Goal: Task Accomplishment & Management: Manage account settings

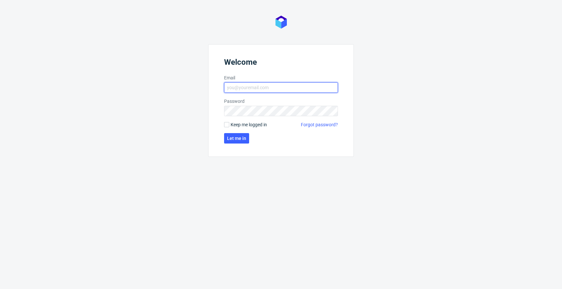
type input "[EMAIL_ADDRESS][PERSON_NAME][DOMAIN_NAME]"
click at [244, 124] on span "Keep me logged in" at bounding box center [248, 124] width 36 height 7
click at [229, 124] on input "Keep me logged in" at bounding box center [226, 124] width 5 height 5
checkbox input "true"
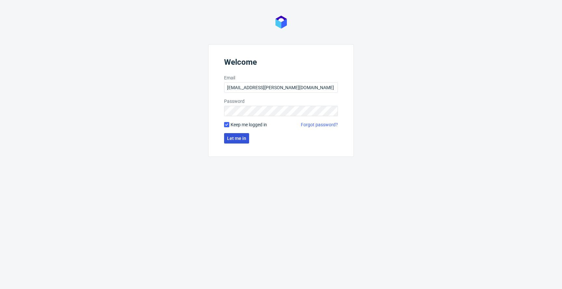
click at [238, 137] on span "Let me in" at bounding box center [236, 138] width 19 height 5
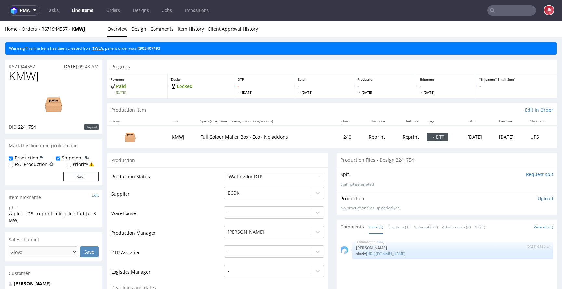
click at [101, 50] on link "TWLA" at bounding box center [97, 49] width 11 height 6
drag, startPoint x: 20, startPoint y: 219, endPoint x: 3, endPoint y: 200, distance: 26.3
click at [20, 213] on div "ph-zapier__f23__reprint_mb_jolie_studija__KMWJ" at bounding box center [54, 213] width 90 height 19
drag, startPoint x: 21, startPoint y: 219, endPoint x: 3, endPoint y: 208, distance: 21.3
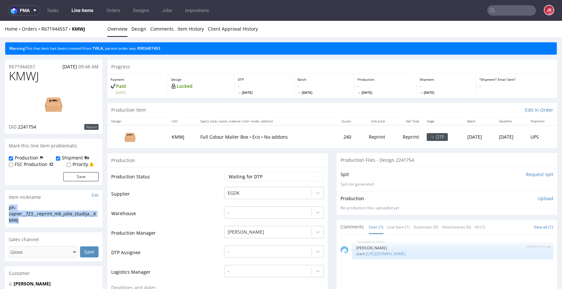
copy div "ph-zapier__f23__reprint_mb_jolie_studija__KMWJ"
click at [22, 77] on span "KMWJ" at bounding box center [24, 76] width 30 height 13
copy span "KMWJ"
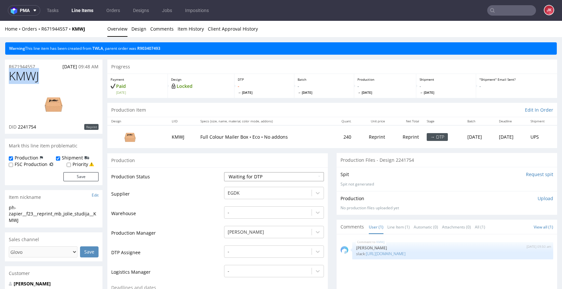
click at [278, 179] on select "Waiting for Artwork Waiting for Diecut Waiting for Mockup Waiting for DTP Waiti…" at bounding box center [274, 176] width 100 height 9
select select "dtp_in_process"
click at [224, 172] on select "Waiting for Artwork Waiting for Diecut Waiting for Mockup Waiting for DTP Waiti…" at bounding box center [274, 176] width 100 height 9
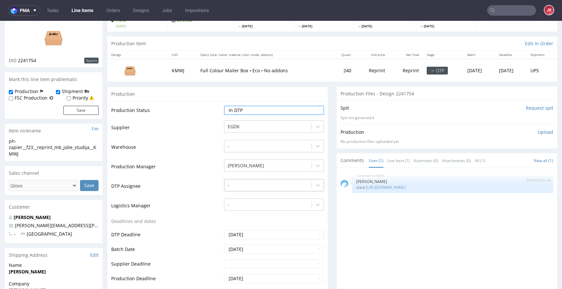
click at [257, 188] on div "-" at bounding box center [274, 183] width 100 height 9
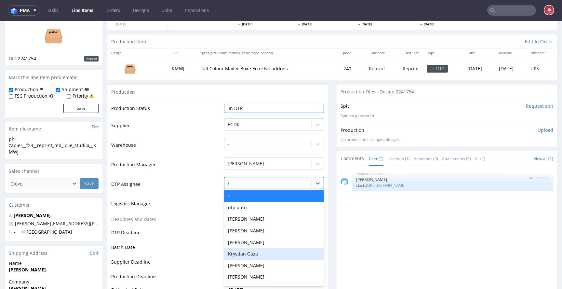
type input "ja"
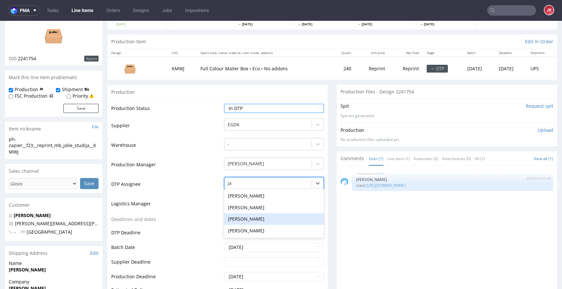
click at [245, 215] on div "[PERSON_NAME]" at bounding box center [274, 219] width 100 height 12
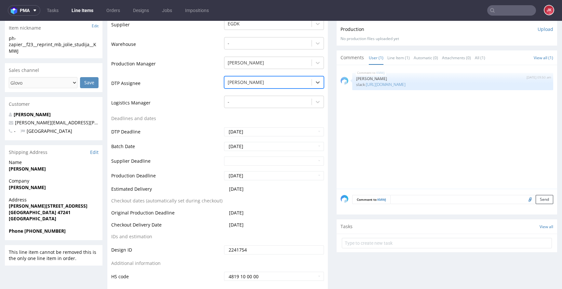
scroll to position [239, 0]
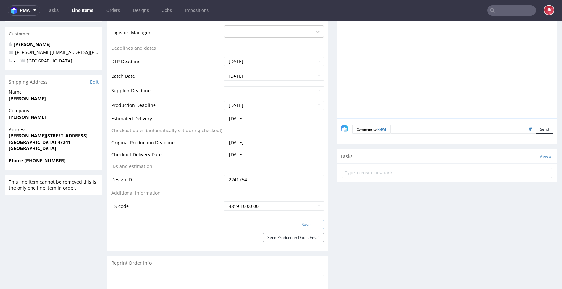
click at [293, 220] on button "Save" at bounding box center [306, 224] width 35 height 9
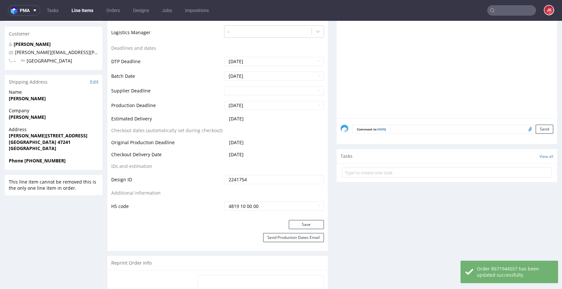
scroll to position [0, 0]
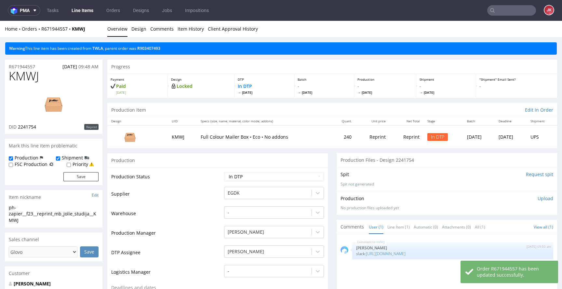
click at [537, 198] on p "Upload" at bounding box center [545, 198] width 16 height 7
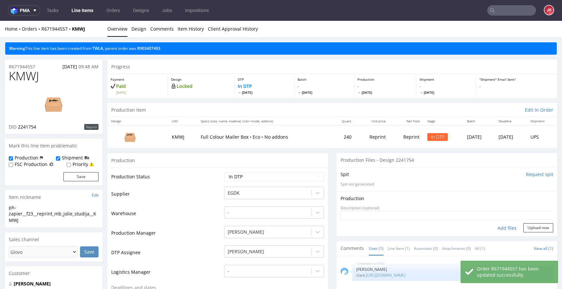
click at [498, 226] on div "Add files" at bounding box center [506, 228] width 33 height 10
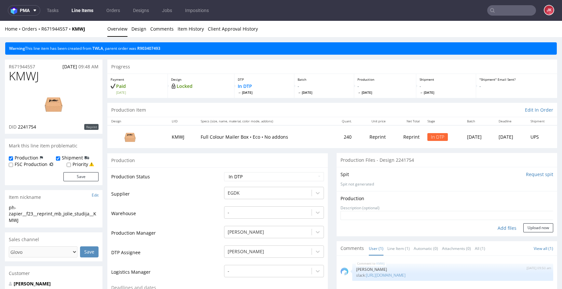
type input "C:\fakepath\EGDK__f23__reprint_mb_jolie_studija__KMWJ__d2241754__oR903407493.pdf"
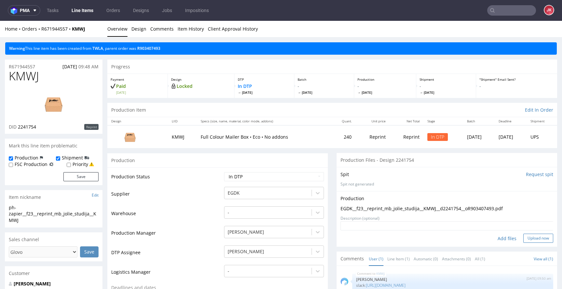
click at [527, 239] on button "Upload now" at bounding box center [538, 237] width 30 height 9
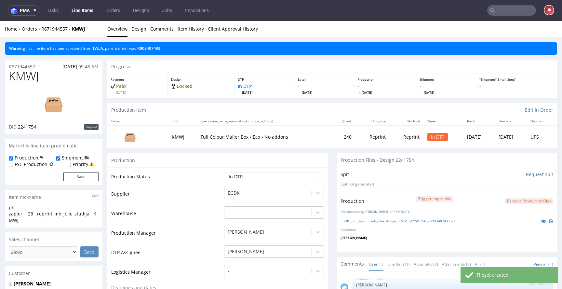
click at [266, 179] on select "Waiting for Artwork Waiting for Diecut Waiting for Mockup Waiting for DTP Waiti…" at bounding box center [274, 176] width 100 height 9
select select "dtp_production_ready"
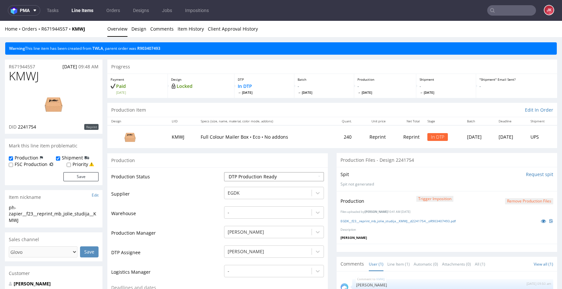
click at [224, 172] on select "Waiting for Artwork Waiting for Diecut Waiting for Mockup Waiting for DTP Waiti…" at bounding box center [274, 176] width 100 height 9
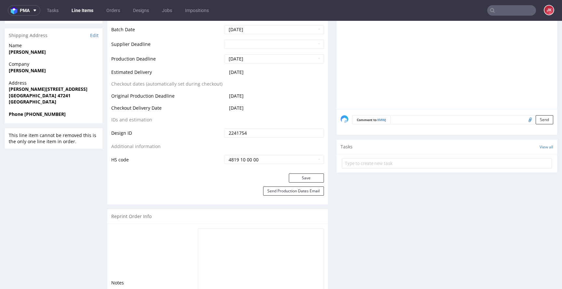
scroll to position [297, 0]
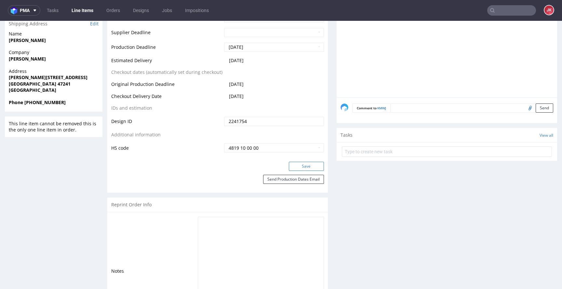
click at [296, 165] on button "Save" at bounding box center [306, 166] width 35 height 9
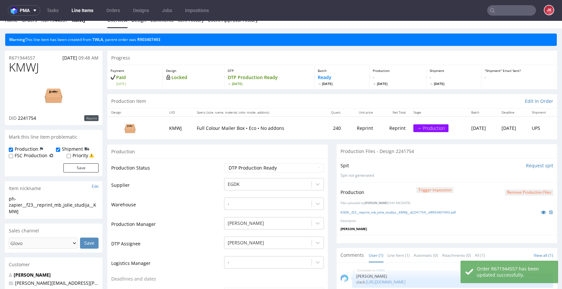
scroll to position [0, 0]
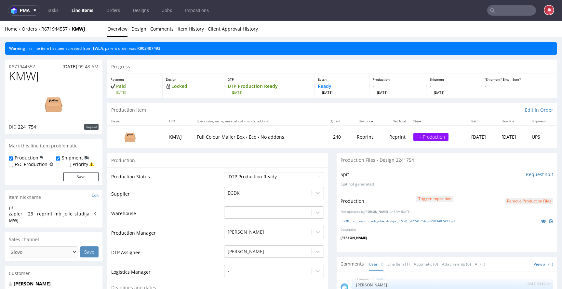
click at [86, 9] on link "Line Items" at bounding box center [83, 10] width 30 height 10
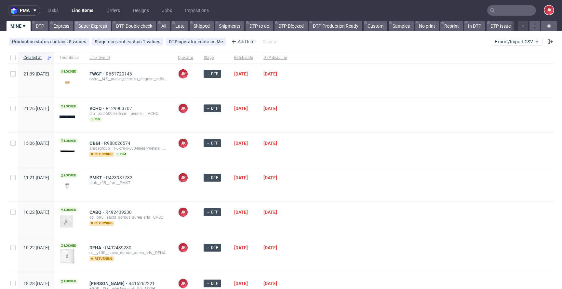
click at [90, 24] on link "Super Express" at bounding box center [92, 26] width 36 height 10
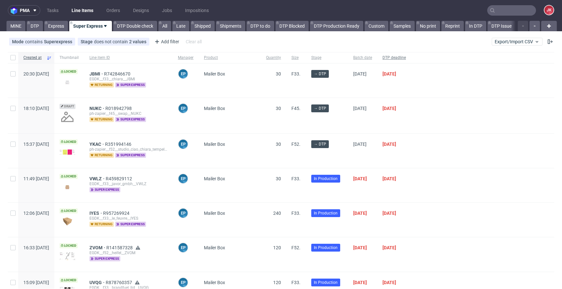
click at [406, 59] on span "DTP deadline" at bounding box center [393, 58] width 23 height 6
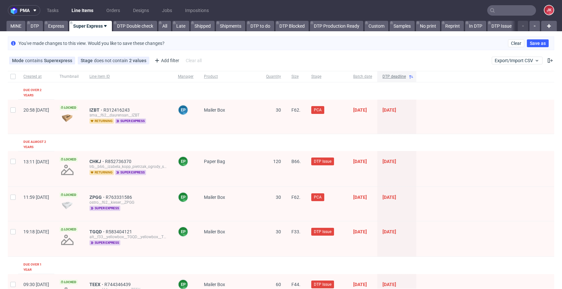
click at [406, 74] on span "DTP deadline" at bounding box center [393, 77] width 23 height 6
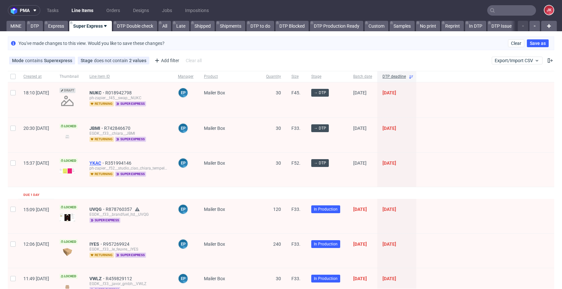
click at [105, 164] on span "YKAC" at bounding box center [97, 162] width 16 height 5
click at [104, 128] on span "JBMI" at bounding box center [96, 127] width 15 height 5
click at [105, 94] on span "NUKC" at bounding box center [97, 92] width 16 height 5
click at [59, 29] on link "Express" at bounding box center [56, 26] width 24 height 10
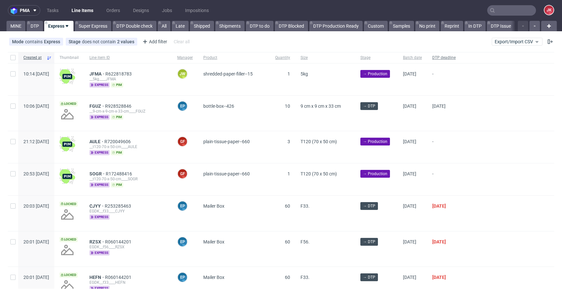
click at [455, 59] on span "DTP deadline" at bounding box center [443, 58] width 23 height 6
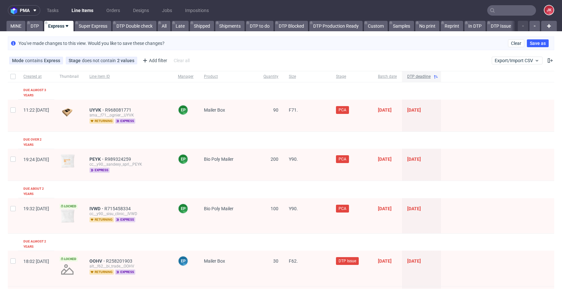
click at [430, 77] on span "DTP deadline" at bounding box center [418, 77] width 23 height 6
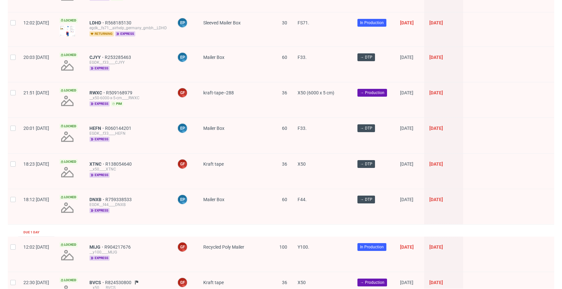
scroll to position [939, 0]
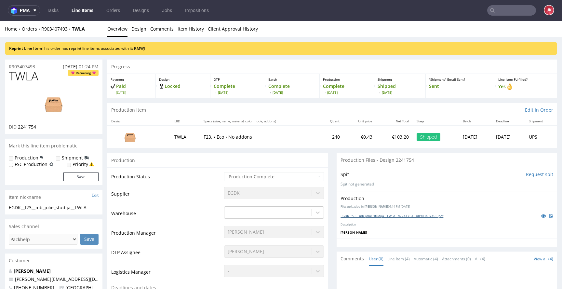
click at [375, 216] on link "EGDK__f23__mb_jolie_studija__TWLA__d2241754__oR903407493.pdf" at bounding box center [391, 215] width 103 height 5
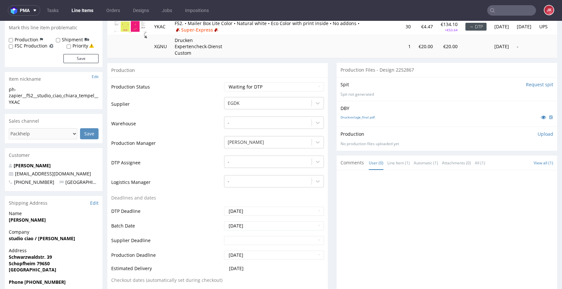
scroll to position [90, 0]
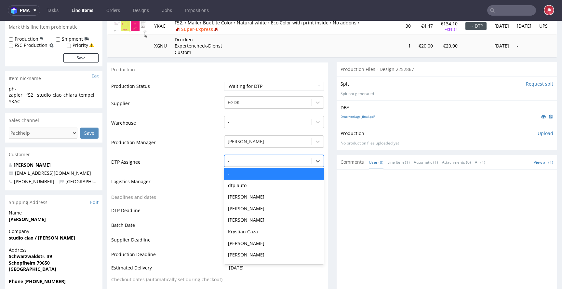
click at [252, 162] on div at bounding box center [268, 161] width 81 height 8
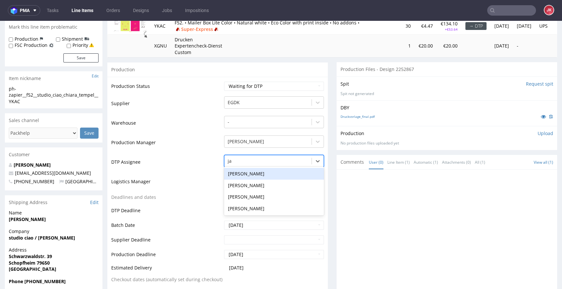
type input "jan"
click at [244, 175] on div "[PERSON_NAME]" at bounding box center [274, 174] width 100 height 12
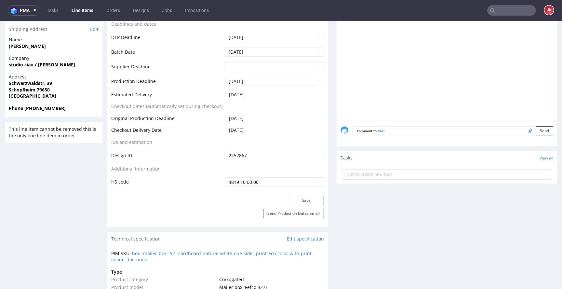
scroll to position [270, 0]
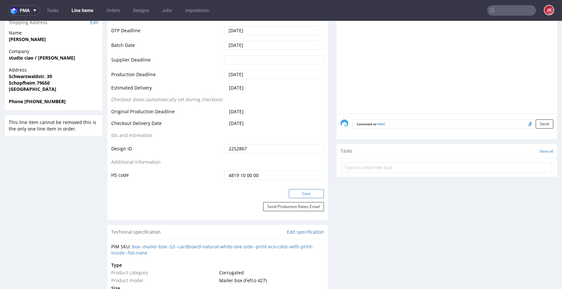
click at [304, 196] on button "Save" at bounding box center [306, 193] width 35 height 9
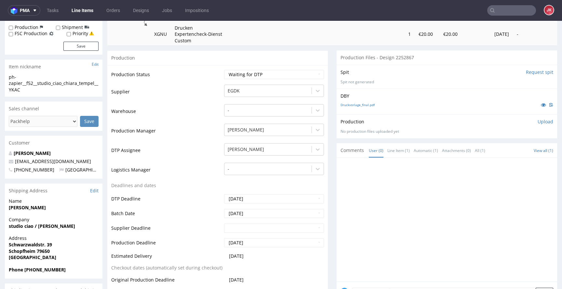
scroll to position [96, 0]
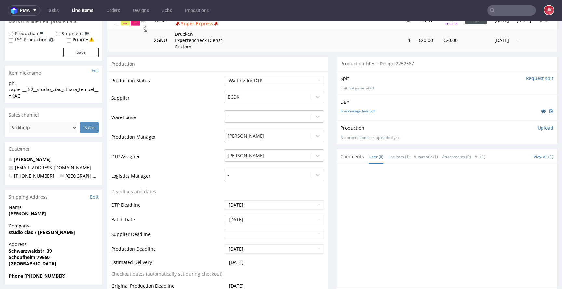
click at [541, 111] on icon at bounding box center [543, 111] width 5 height 5
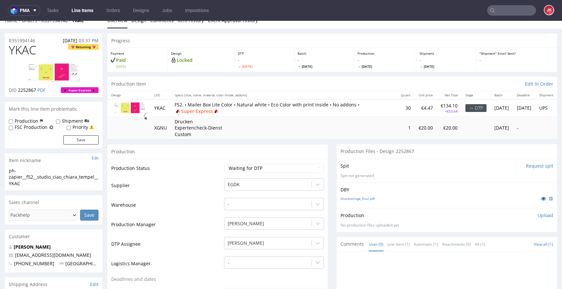
scroll to position [0, 0]
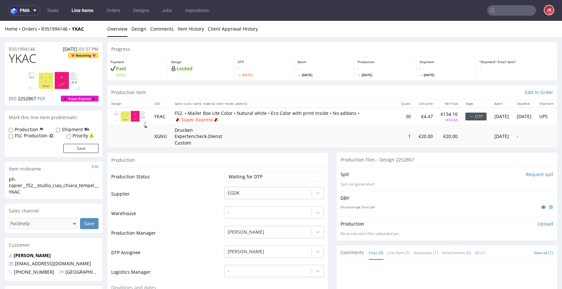
click at [77, 135] on label "Priority" at bounding box center [80, 135] width 16 height 7
click at [71, 135] on input "Priority" at bounding box center [69, 136] width 4 height 5
checkbox input "true"
click at [77, 150] on button "Save" at bounding box center [80, 148] width 35 height 9
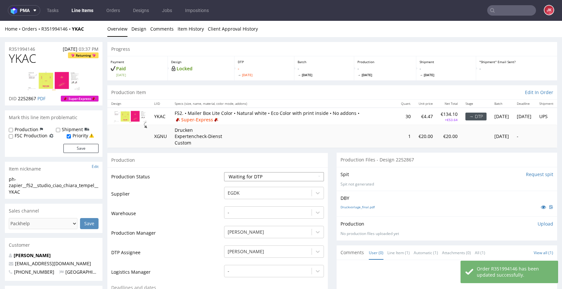
click at [269, 177] on select "Waiting for Artwork Waiting for Diecut Waiting for Mockup Waiting for DTP Waiti…" at bounding box center [274, 176] width 100 height 9
select select "dtp_issue"
click at [224, 172] on select "Waiting for Artwork Waiting for Diecut Waiting for Mockup Waiting for DTP Waiti…" at bounding box center [274, 176] width 100 height 9
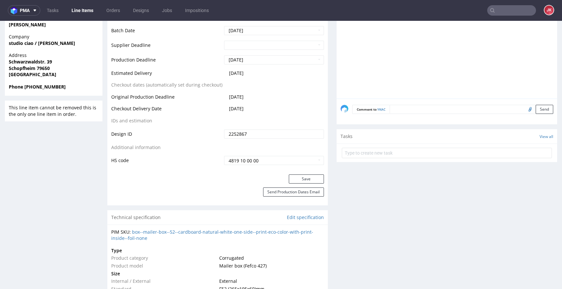
scroll to position [285, 0]
click at [297, 176] on button "Save" at bounding box center [306, 178] width 35 height 9
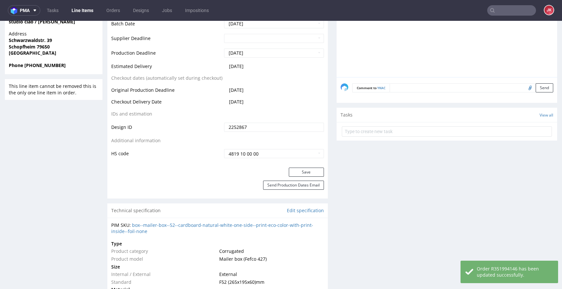
scroll to position [292, 0]
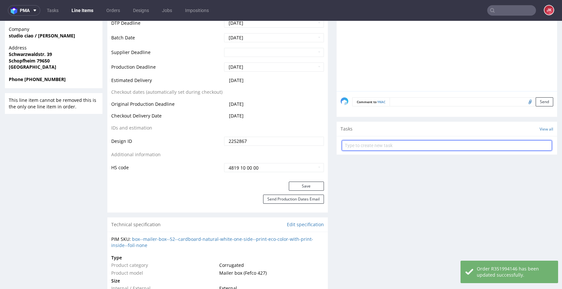
click at [364, 148] on input "text" at bounding box center [447, 145] width 210 height 10
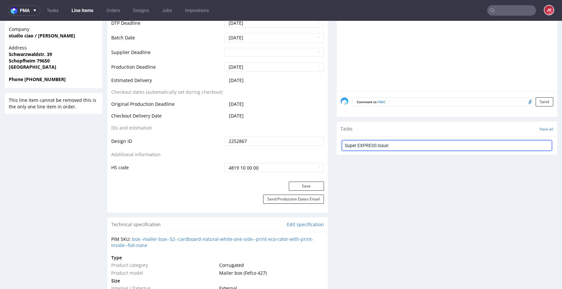
type input "Super EXPRESS Issue"
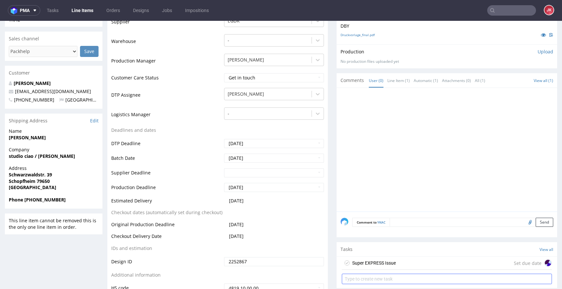
scroll to position [342, 0]
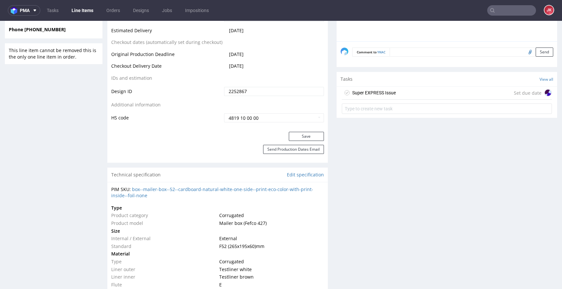
click at [362, 92] on div "Super EXPRESS Issue" at bounding box center [374, 93] width 44 height 8
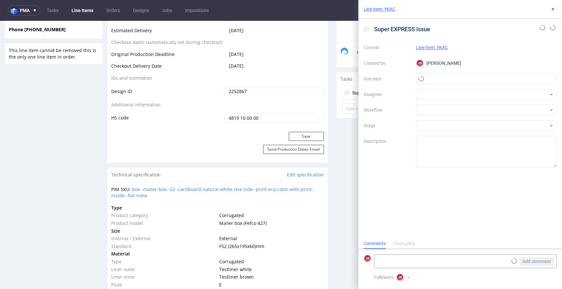
scroll to position [5, 0]
click at [441, 76] on input "text" at bounding box center [486, 78] width 141 height 10
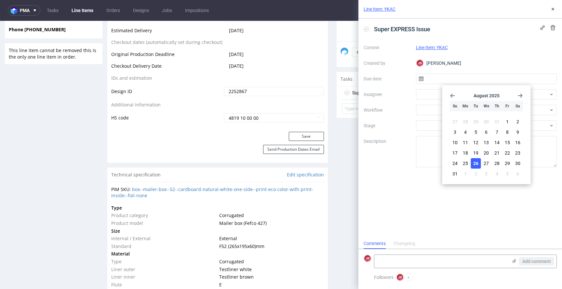
click at [479, 160] on button "26" at bounding box center [476, 163] width 10 height 10
type input "26/08/2025"
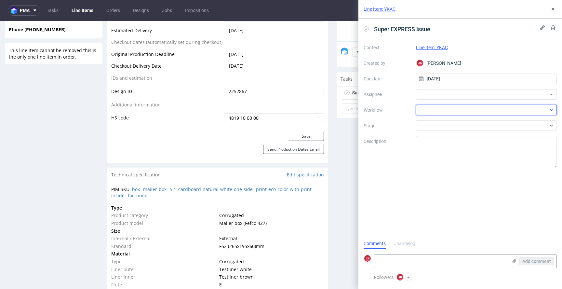
click at [438, 106] on div at bounding box center [486, 110] width 141 height 10
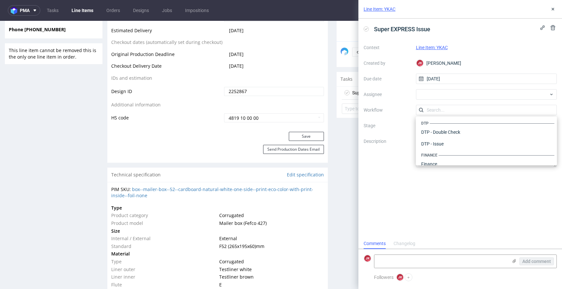
scroll to position [1, 0]
click at [464, 139] on div "DTP - Issue" at bounding box center [486, 144] width 136 height 12
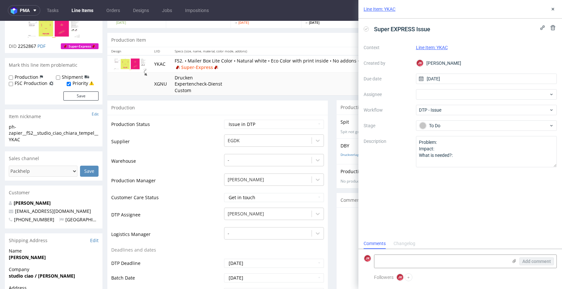
scroll to position [0, 0]
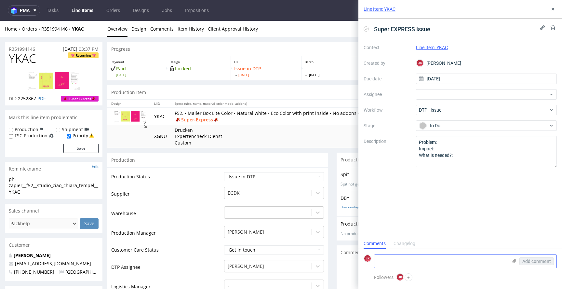
click at [412, 259] on textarea at bounding box center [440, 261] width 133 height 13
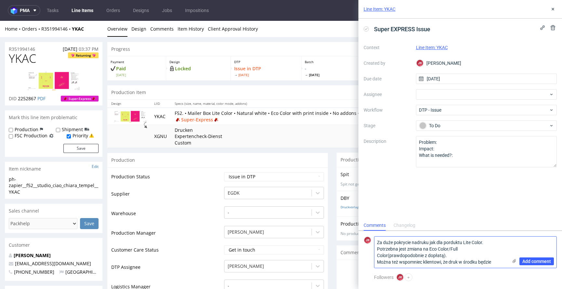
click at [478, 263] on textarea "Za duże pokrycie nadruku jak dla porduktu Lite Color. Potrzebna jest zmiana na …" at bounding box center [440, 251] width 133 height 31
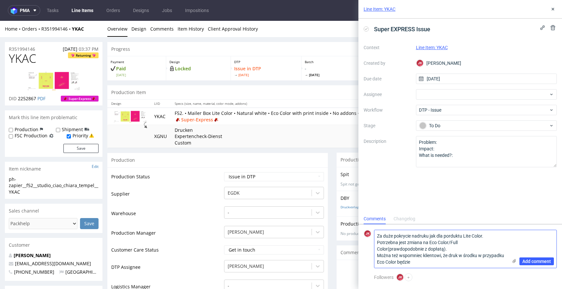
click at [472, 261] on textarea "Za duże pokrycie nadruku jak dla porduktu Lite Color. Potrzebna jest zmiana na …" at bounding box center [440, 249] width 133 height 38
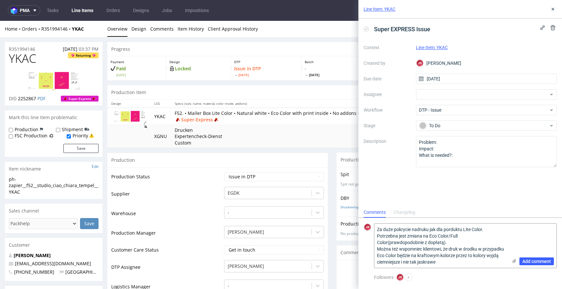
paste textarea "The print coverage is too high for the Lite Color product. It's necessary to up…"
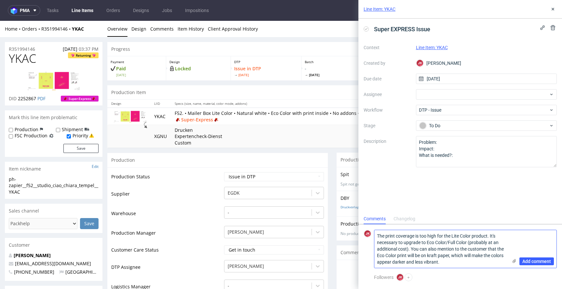
click at [406, 262] on textarea "The print coverage is too high for the Lite Color product. It's necessary to up…" at bounding box center [440, 249] width 133 height 38
drag, startPoint x: 437, startPoint y: 262, endPoint x: 490, endPoint y: 264, distance: 54.0
click at [490, 264] on textarea "The print coverage is too high for the Lite Color product. It's necessary to up…" at bounding box center [440, 249] width 133 height 38
type textarea "The print coverage is too high for the Lite Color product. It's necessary to up…"
click at [529, 261] on span "Add comment" at bounding box center [536, 261] width 29 height 5
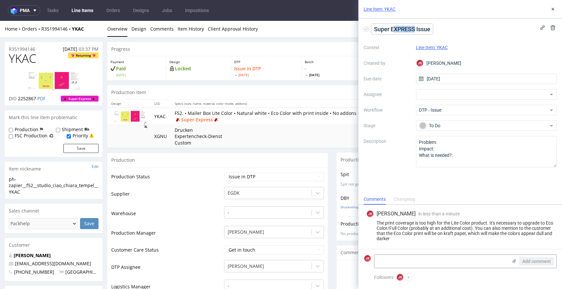
drag, startPoint x: 395, startPoint y: 29, endPoint x: 414, endPoint y: 31, distance: 19.3
click at [414, 31] on span "Super EXPRESS Issue" at bounding box center [401, 29] width 61 height 11
click at [448, 30] on div "Super Express Issue" at bounding box center [459, 29] width 193 height 11
click at [490, 59] on div "JK Jan Kocik" at bounding box center [486, 63] width 141 height 10
click at [86, 14] on link "Line Items" at bounding box center [83, 10] width 30 height 10
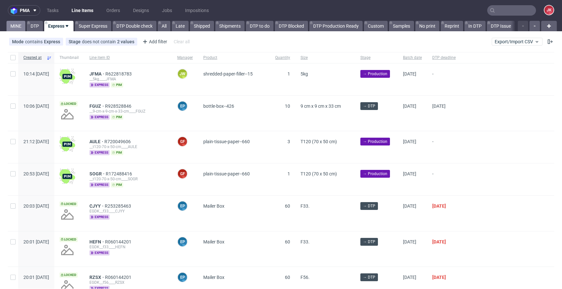
click at [18, 26] on link "MINE" at bounding box center [16, 26] width 19 height 10
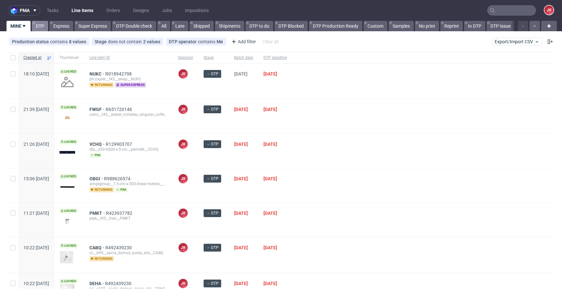
click at [40, 31] on link "DTP" at bounding box center [40, 26] width 16 height 10
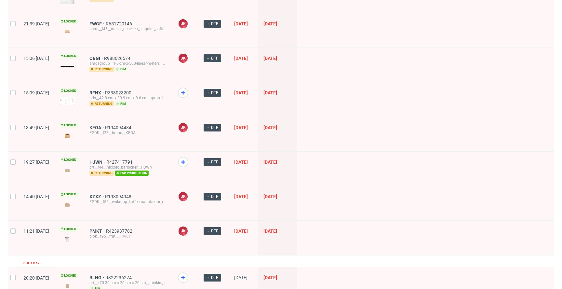
scroll to position [780, 0]
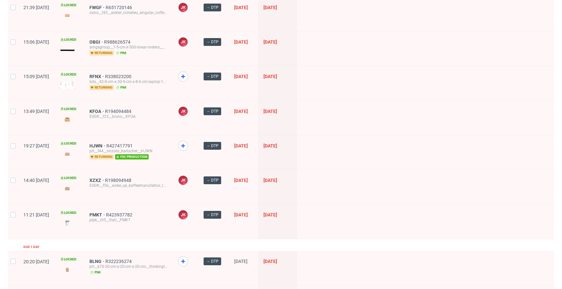
click at [115, 79] on div "bds__42-8-cm-x-30-9-cm-x-8-6-cm-laptop-13-16__green_heroes__RFNX" at bounding box center [128, 81] width 78 height 5
click at [105, 74] on span "RFNX" at bounding box center [97, 76] width 16 height 5
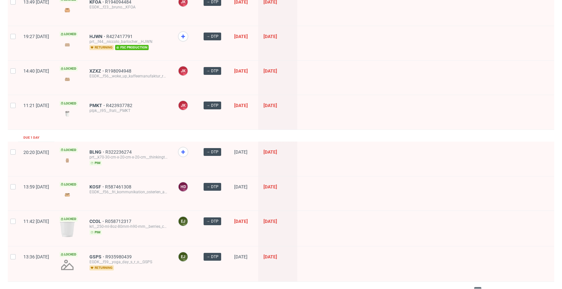
scroll to position [895, 0]
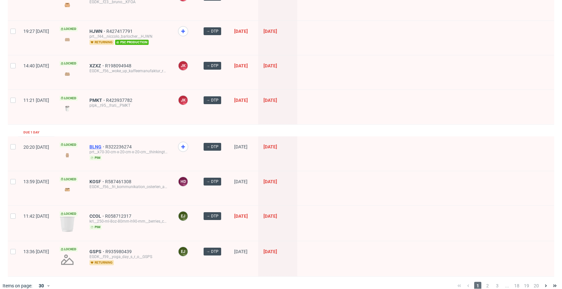
click at [105, 144] on span "BLNG" at bounding box center [97, 146] width 16 height 5
click at [484, 281] on span "2" at bounding box center [487, 285] width 7 height 8
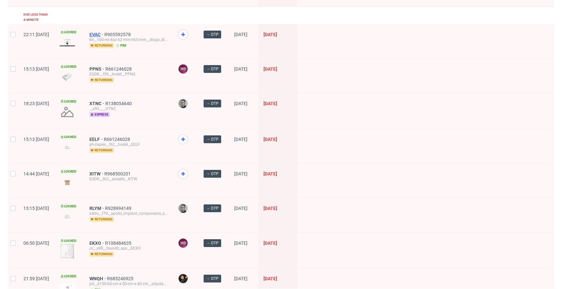
scroll to position [177, 0]
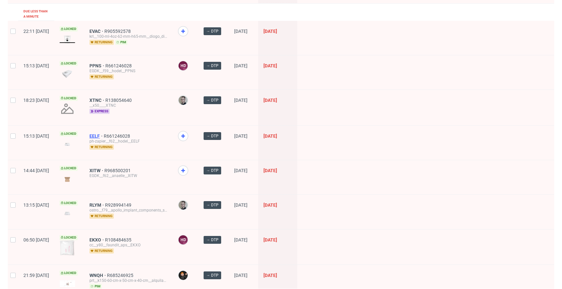
click at [104, 133] on span "EELF" at bounding box center [96, 135] width 14 height 5
click at [104, 168] on span "XITW" at bounding box center [96, 170] width 15 height 5
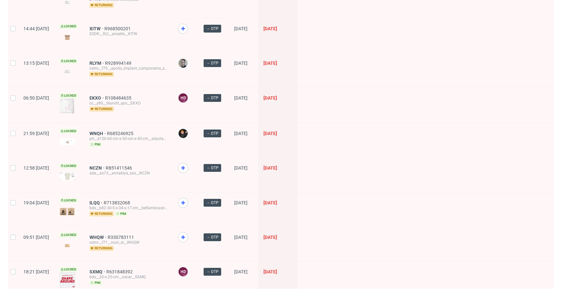
scroll to position [321, 0]
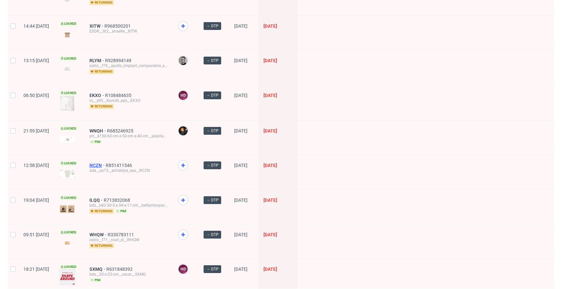
click at [106, 163] on span "NCZN" at bounding box center [97, 165] width 16 height 5
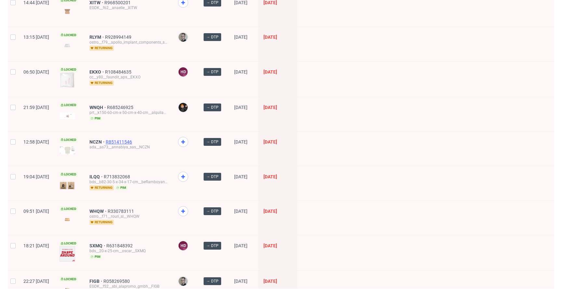
scroll to position [354, 0]
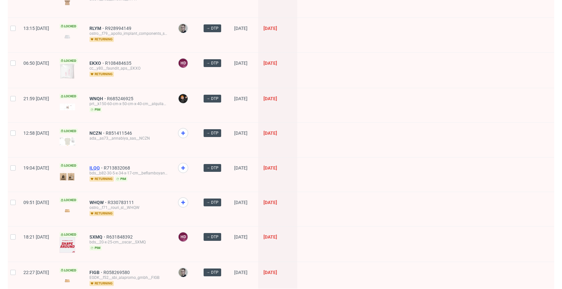
click at [104, 165] on span "ILQQ" at bounding box center [96, 167] width 14 height 5
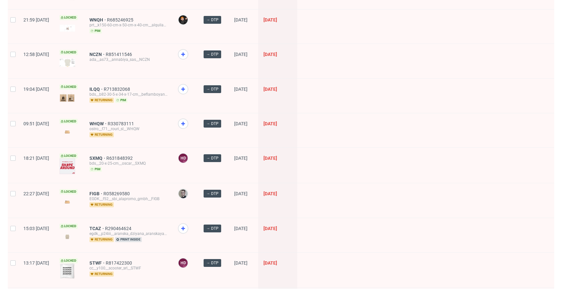
scroll to position [442, 0]
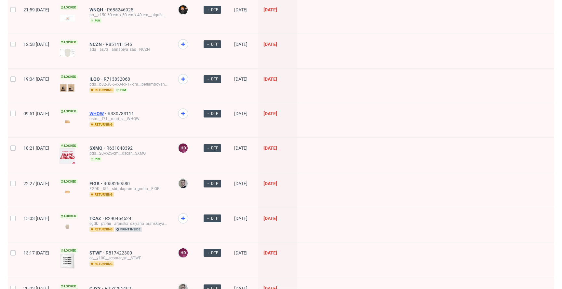
click at [108, 111] on span "WHQW" at bounding box center [98, 113] width 18 height 5
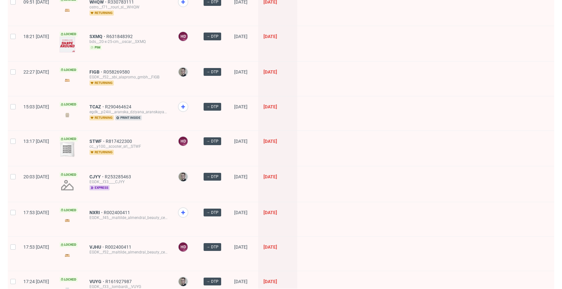
scroll to position [555, 0]
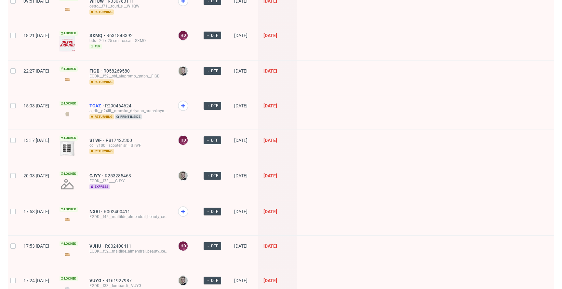
click at [105, 103] on span "TCAZ" at bounding box center [97, 105] width 16 height 5
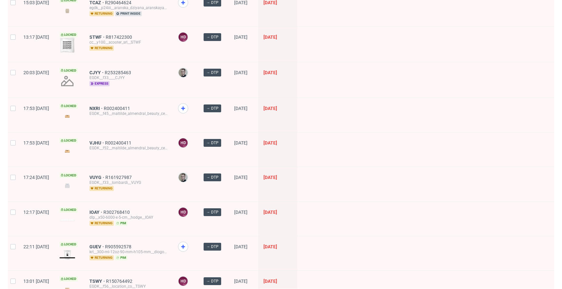
scroll to position [662, 0]
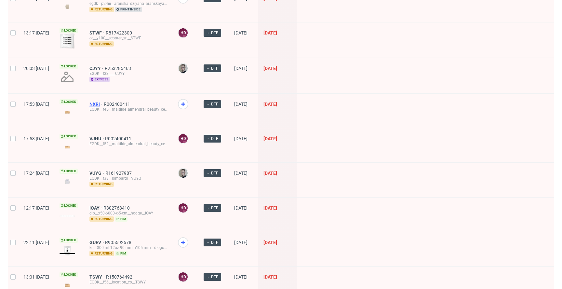
click at [104, 101] on span "NXRI" at bounding box center [96, 103] width 14 height 5
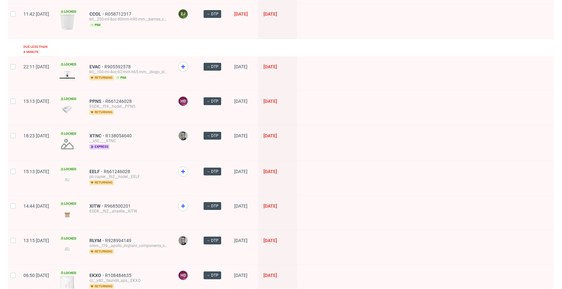
scroll to position [0, 0]
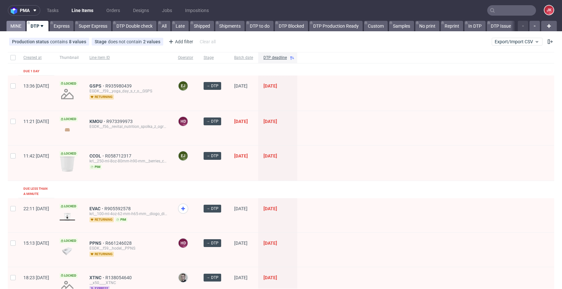
click at [21, 28] on link "MINE" at bounding box center [16, 26] width 19 height 10
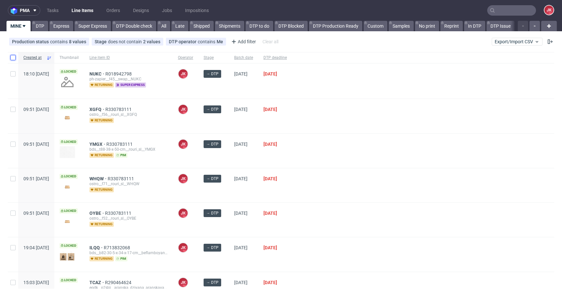
click at [12, 57] on input "checkbox" at bounding box center [12, 57] width 5 height 5
checkbox input "true"
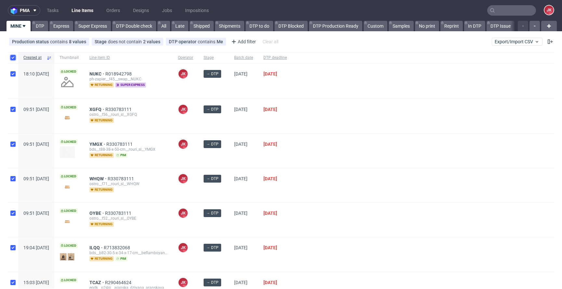
checkbox input "true"
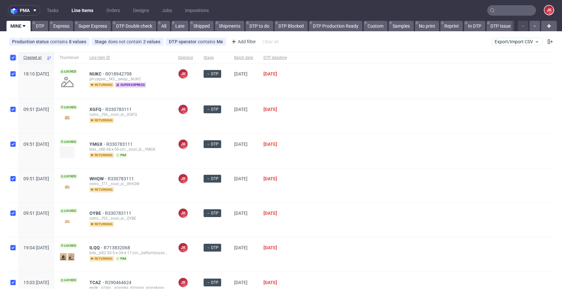
checkbox input "true"
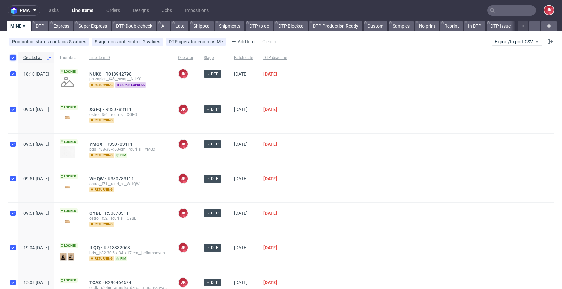
checkbox input "true"
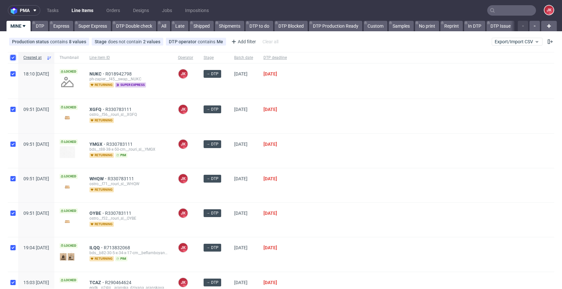
checkbox input "true"
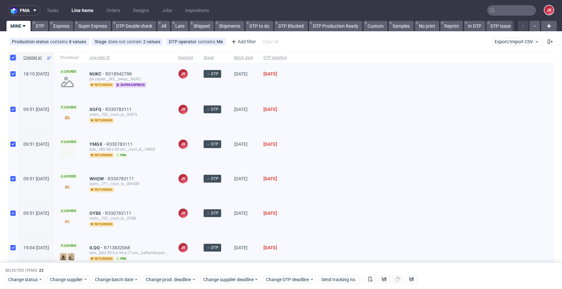
click at [14, 57] on input "checkbox" at bounding box center [12, 57] width 5 height 5
checkbox input "false"
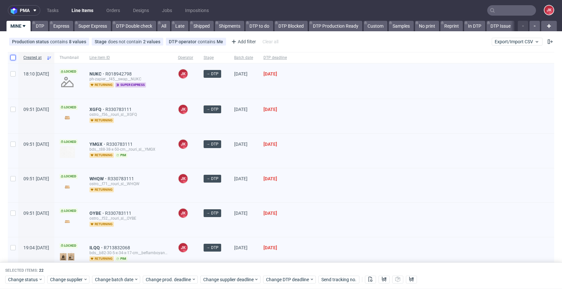
checkbox input "false"
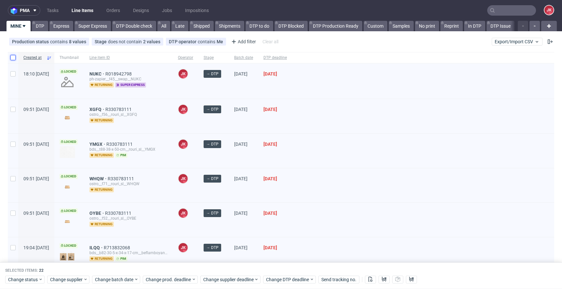
checkbox input "false"
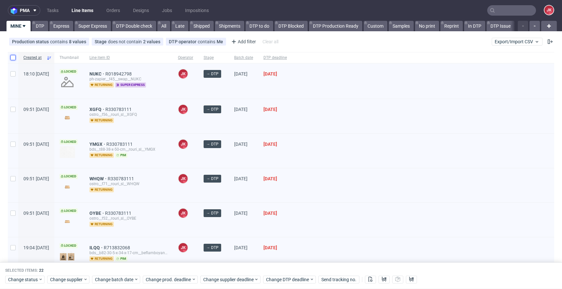
checkbox input "false"
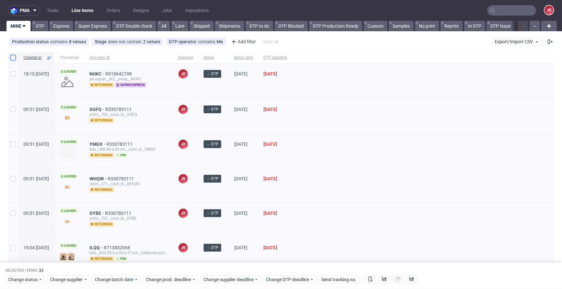
checkbox input "false"
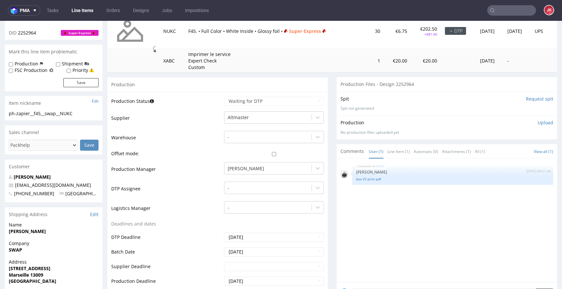
scroll to position [98, 0]
click at [360, 179] on link "box V3 print.pdf" at bounding box center [452, 179] width 193 height 5
click at [248, 189] on div "-" at bounding box center [274, 186] width 100 height 9
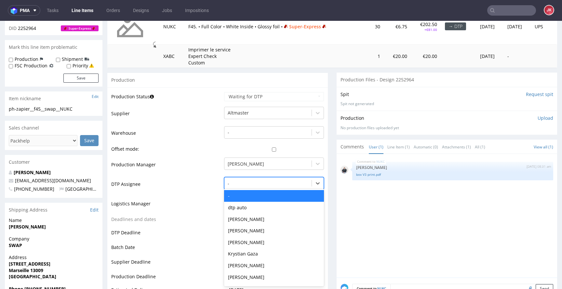
scroll to position [104, 0]
type input "jan"
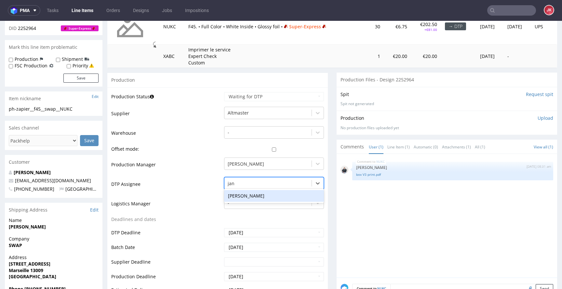
click at [241, 195] on div "[PERSON_NAME]" at bounding box center [274, 196] width 100 height 12
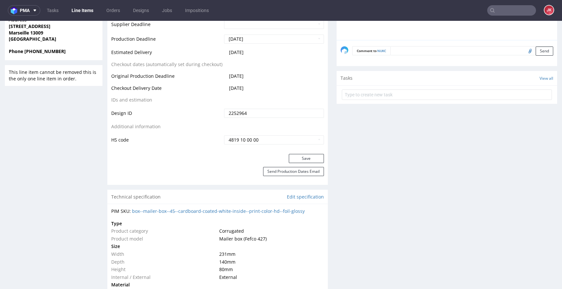
scroll to position [391, 0]
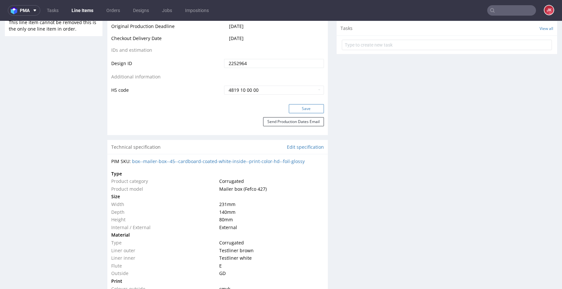
click at [293, 110] on button "Save" at bounding box center [306, 108] width 35 height 9
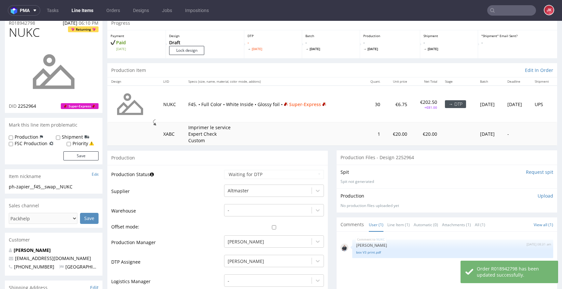
scroll to position [0, 0]
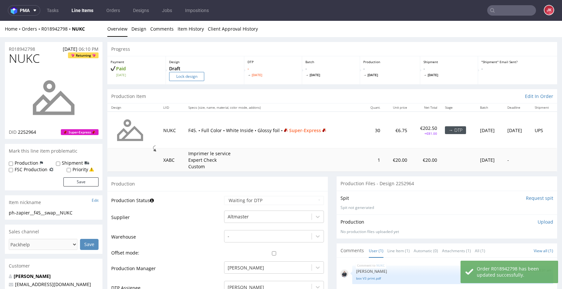
click at [185, 81] on input "Lock design" at bounding box center [186, 76] width 35 height 9
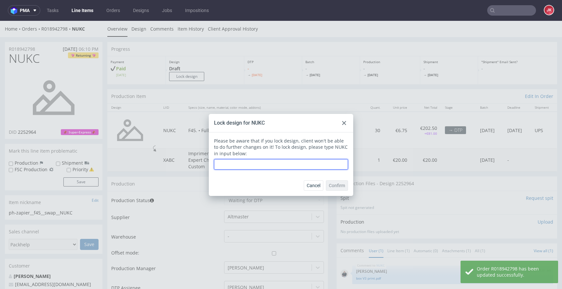
click at [235, 166] on input "text" at bounding box center [281, 164] width 134 height 10
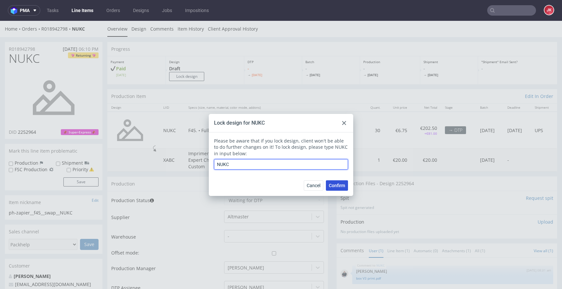
type input "NUKC"
click at [338, 183] on span "Confirm" at bounding box center [337, 185] width 16 height 5
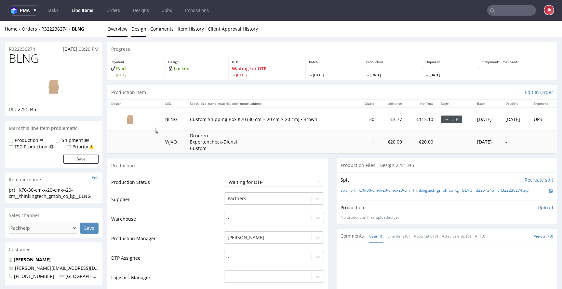
click at [142, 29] on link "Design" at bounding box center [138, 29] width 15 height 16
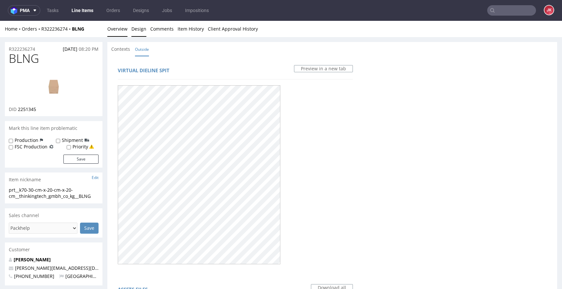
click at [119, 32] on link "Overview" at bounding box center [117, 29] width 20 height 16
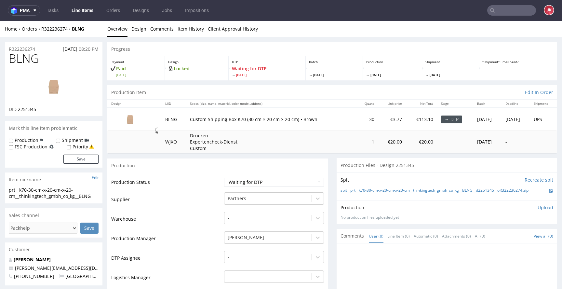
click at [52, 86] on img at bounding box center [54, 86] width 52 height 29
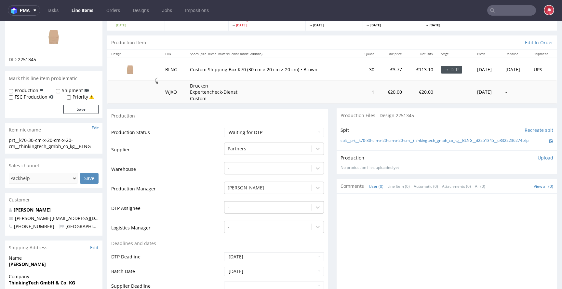
click at [252, 210] on div "-" at bounding box center [274, 205] width 100 height 9
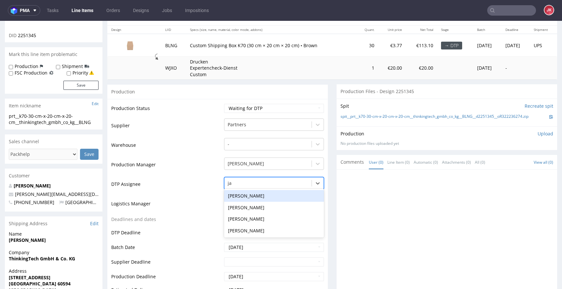
type input "jan"
click at [254, 194] on div "[PERSON_NAME]" at bounding box center [274, 196] width 100 height 12
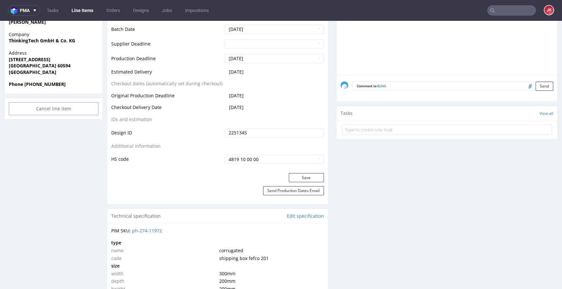
scroll to position [319, 0]
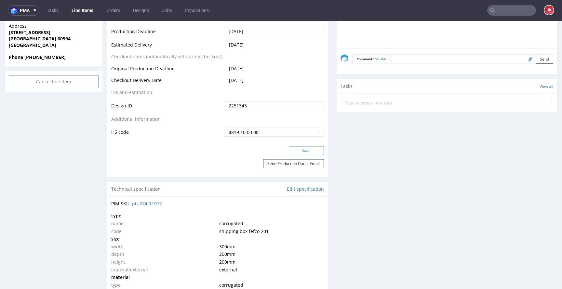
click at [289, 152] on button "Save" at bounding box center [306, 150] width 35 height 9
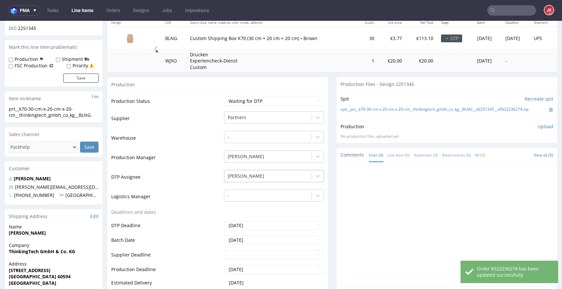
scroll to position [0, 0]
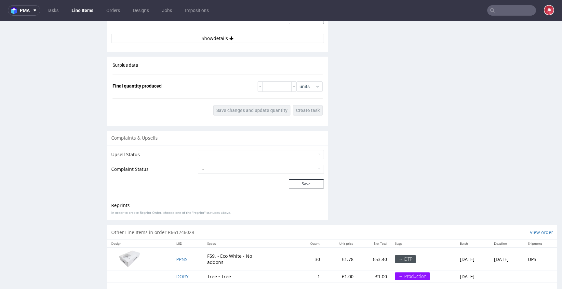
scroll to position [813, 0]
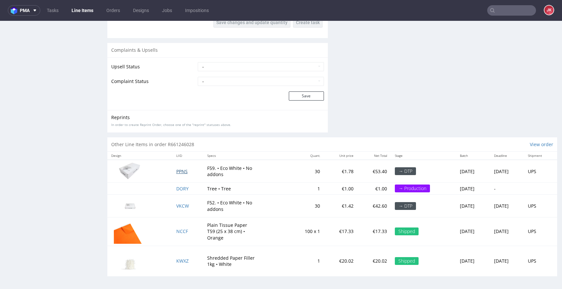
click at [176, 172] on span "PPNS" at bounding box center [181, 171] width 11 height 6
click at [177, 205] on span "VKCW" at bounding box center [182, 206] width 13 height 6
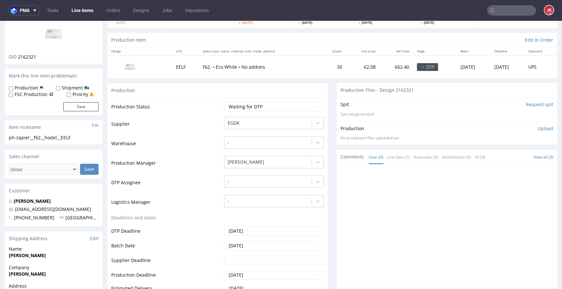
scroll to position [0, 0]
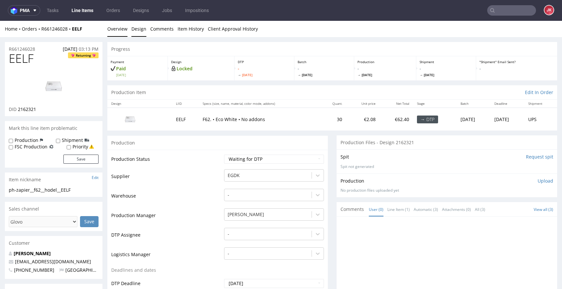
click at [136, 29] on link "Design" at bounding box center [138, 29] width 15 height 16
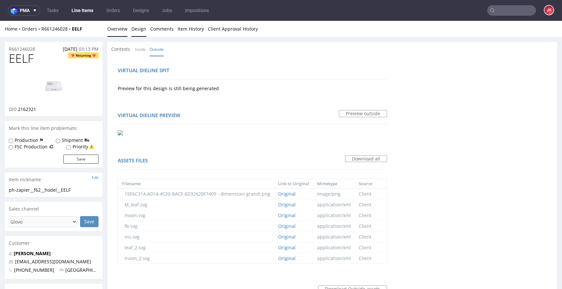
click at [118, 32] on link "Overview" at bounding box center [117, 29] width 20 height 16
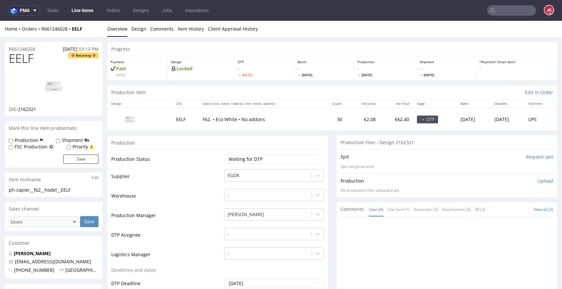
click at [54, 79] on img at bounding box center [54, 86] width 52 height 29
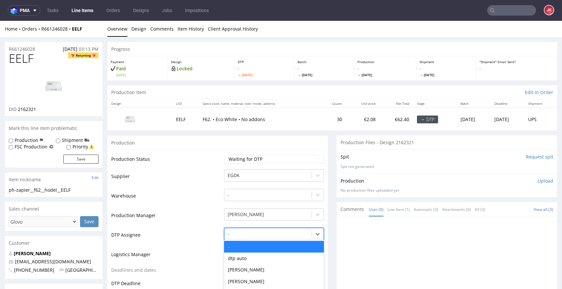
scroll to position [51, 0]
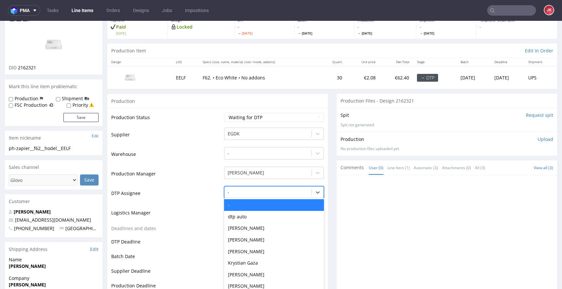
click at [245, 195] on div "- selected, 1 of 31. 31 results available. Use Up and Down to choose options, p…" at bounding box center [274, 190] width 100 height 9
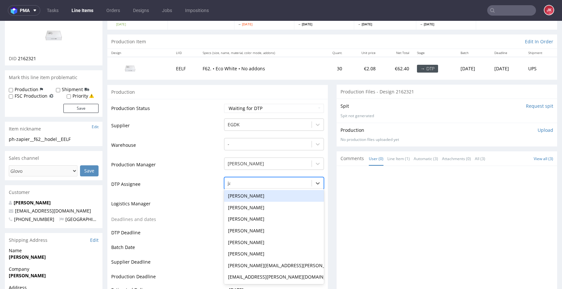
type input "jan"
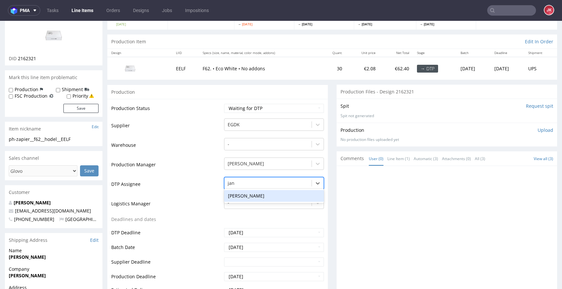
click at [256, 194] on div "[PERSON_NAME]" at bounding box center [274, 196] width 100 height 12
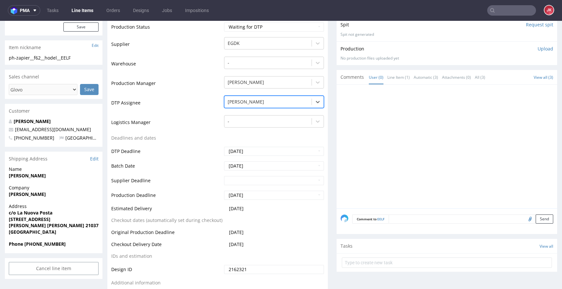
scroll to position [0, 0]
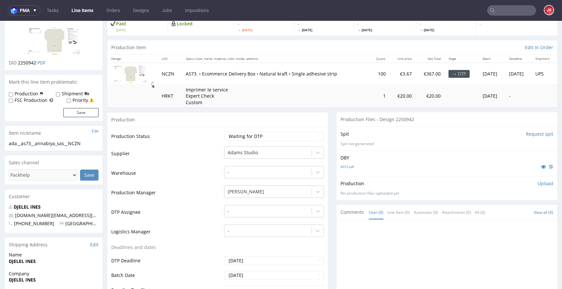
scroll to position [45, 0]
click at [541, 169] on icon at bounding box center [543, 166] width 5 height 5
click at [248, 214] on div "-" at bounding box center [274, 209] width 100 height 9
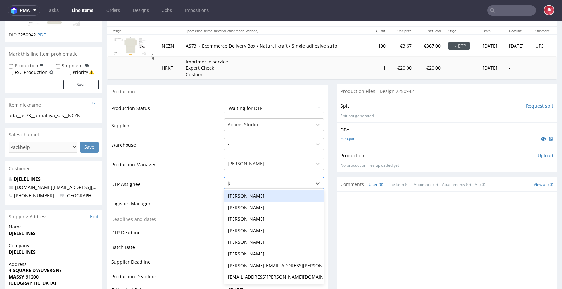
type input "jan"
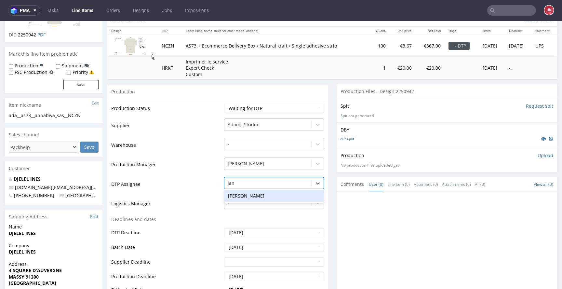
click at [258, 195] on div "[PERSON_NAME]" at bounding box center [274, 196] width 100 height 12
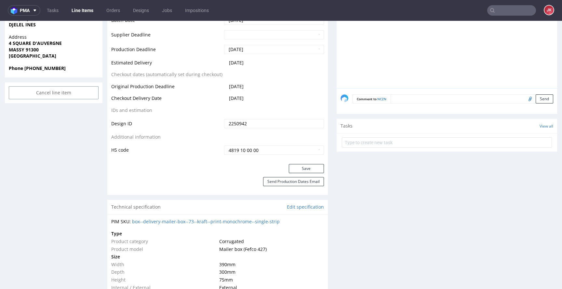
scroll to position [355, 0]
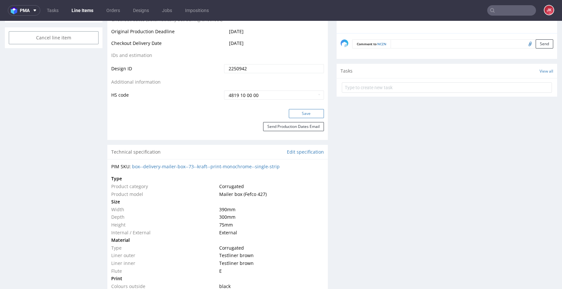
click at [296, 114] on button "Save" at bounding box center [306, 113] width 35 height 9
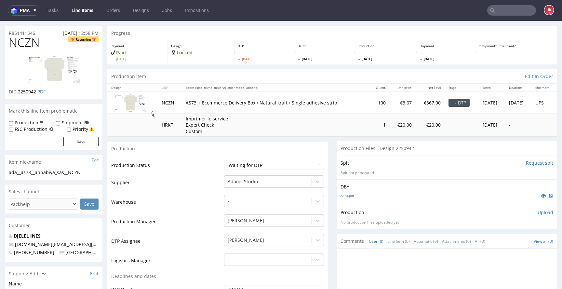
scroll to position [0, 0]
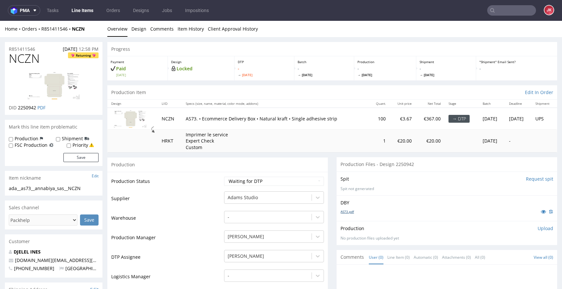
click at [342, 210] on link "AS73.pdf" at bounding box center [346, 211] width 13 height 5
click at [198, 199] on td "Supplier" at bounding box center [166, 200] width 111 height 20
click at [251, 182] on select "Waiting for Artwork Waiting for Diecut Waiting for Mockup Waiting for DTP Waiti…" at bounding box center [274, 181] width 100 height 9
click at [224, 177] on select "Waiting for Artwork Waiting for Diecut Waiting for Mockup Waiting for DTP Waiti…" at bounding box center [274, 181] width 100 height 9
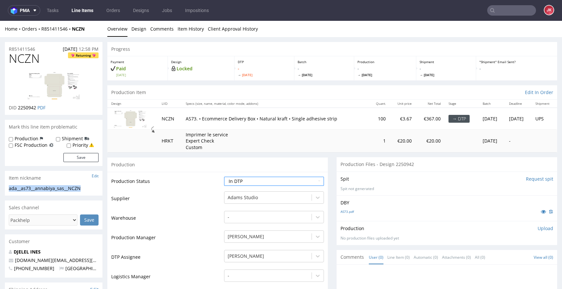
drag, startPoint x: 98, startPoint y: 185, endPoint x: 0, endPoint y: 187, distance: 97.9
copy div "ada__as73__annabiya_sas__NCZN"
click at [45, 47] on div "R851411546 20.08.2025 12:58 PM" at bounding box center [54, 47] width 98 height 10
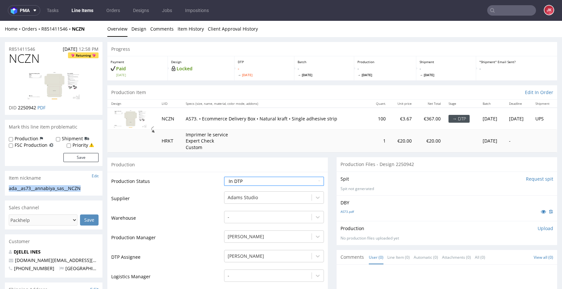
click at [41, 46] on div "R851411546 20.08.2025 12:58 PM" at bounding box center [54, 47] width 98 height 10
drag, startPoint x: 43, startPoint y: 48, endPoint x: 3, endPoint y: 50, distance: 40.0
copy p "R851411546"
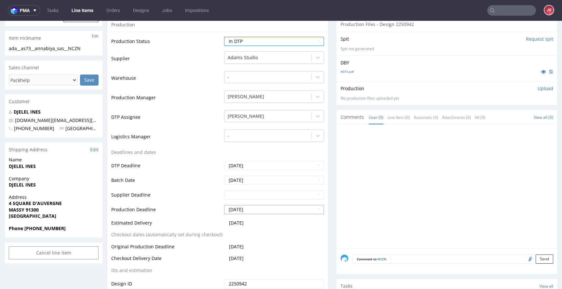
scroll to position [37, 0]
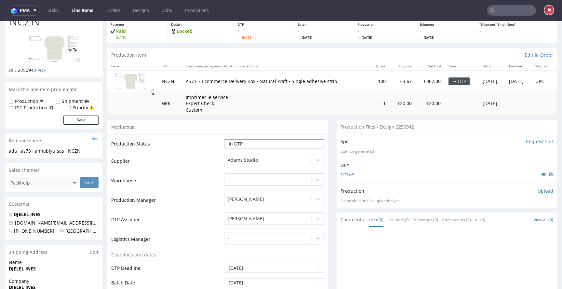
click at [284, 141] on select "Waiting for Artwork Waiting for Diecut Waiting for Mockup Waiting for DTP Waiti…" at bounding box center [274, 143] width 100 height 9
select select "dtp_ca_needed"
click at [224, 139] on select "Waiting for Artwork Waiting for Diecut Waiting for Mockup Waiting for DTP Waiti…" at bounding box center [274, 143] width 100 height 9
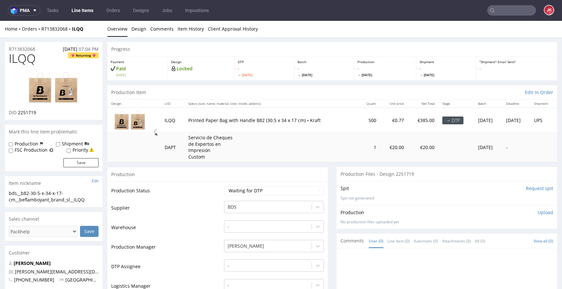
click at [73, 89] on img at bounding box center [54, 88] width 52 height 33
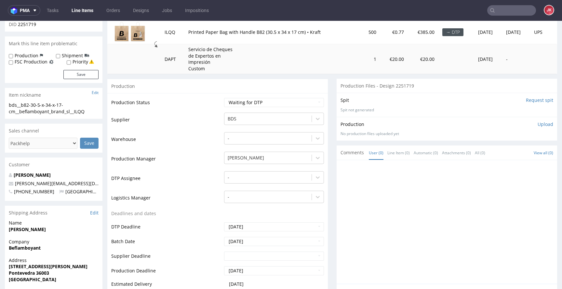
scroll to position [91, 0]
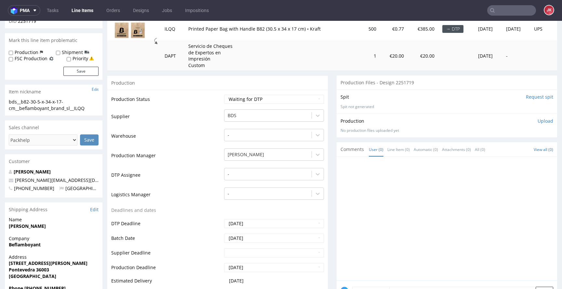
click at [249, 173] on div at bounding box center [268, 174] width 81 height 8
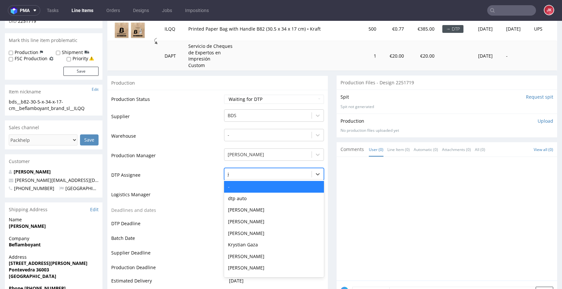
type input "jan"
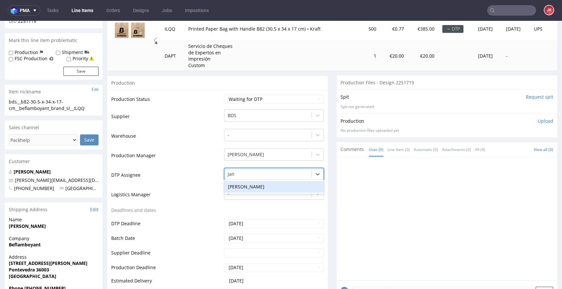
click at [234, 184] on div "[PERSON_NAME]" at bounding box center [274, 187] width 100 height 12
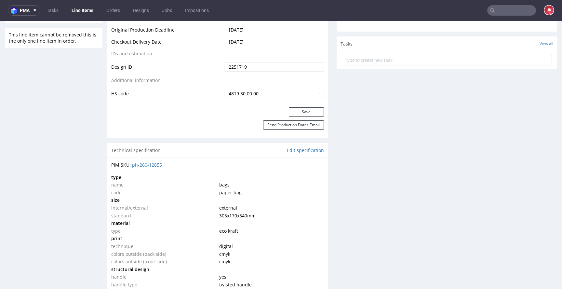
scroll to position [385, 0]
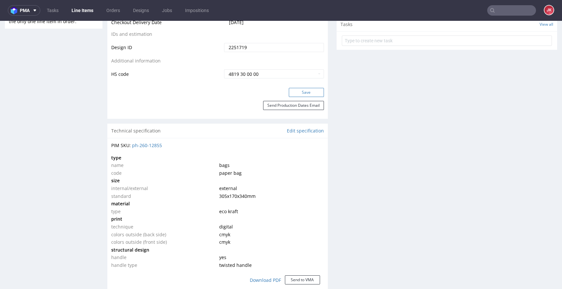
click at [294, 95] on button "Save" at bounding box center [306, 92] width 35 height 9
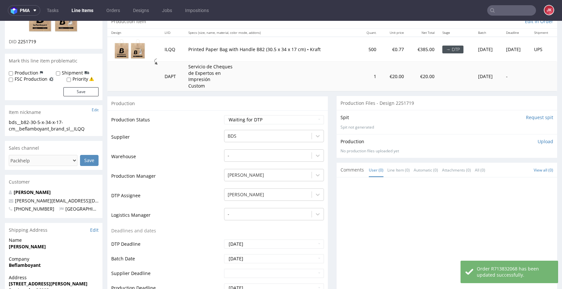
scroll to position [0, 0]
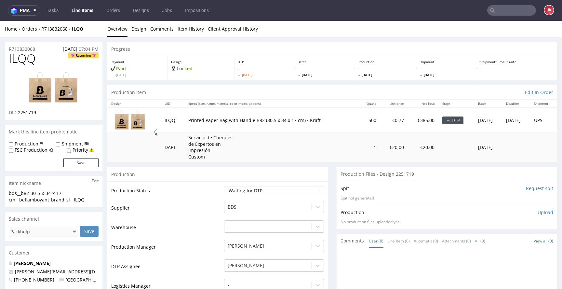
click at [137, 27] on link "Design" at bounding box center [138, 29] width 15 height 16
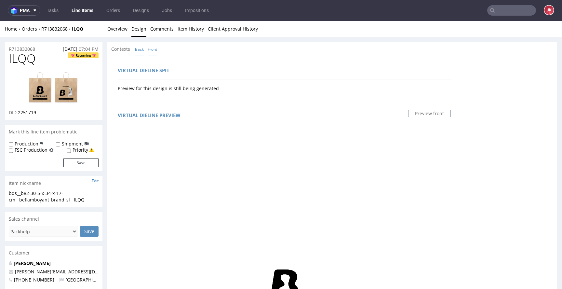
click at [138, 50] on link "Back" at bounding box center [139, 49] width 9 height 14
click at [122, 30] on link "Overview" at bounding box center [117, 29] width 20 height 16
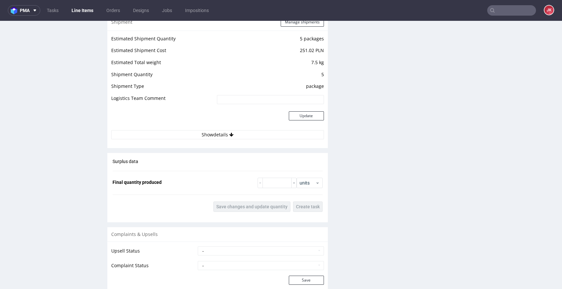
scroll to position [771, 0]
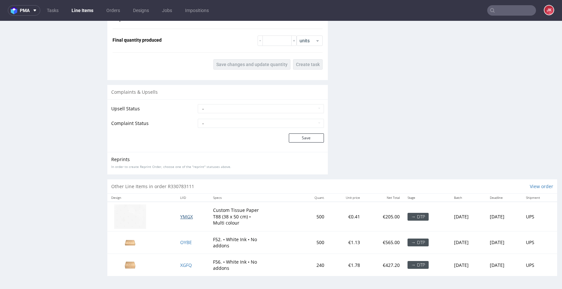
click at [185, 215] on span "YMGX" at bounding box center [186, 216] width 13 height 6
click at [180, 244] on span "OYBE" at bounding box center [186, 242] width 12 height 6
click at [180, 263] on span "XGFQ" at bounding box center [186, 265] width 12 height 6
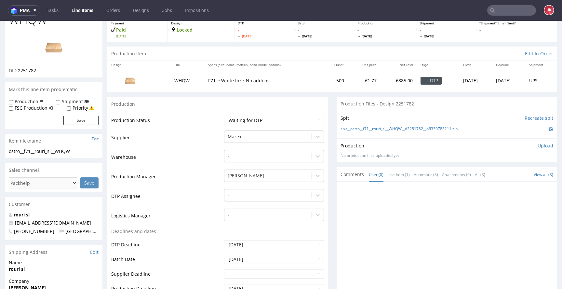
scroll to position [0, 0]
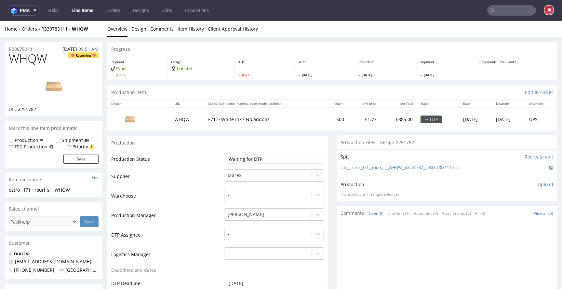
click at [241, 232] on div "-" at bounding box center [274, 232] width 100 height 9
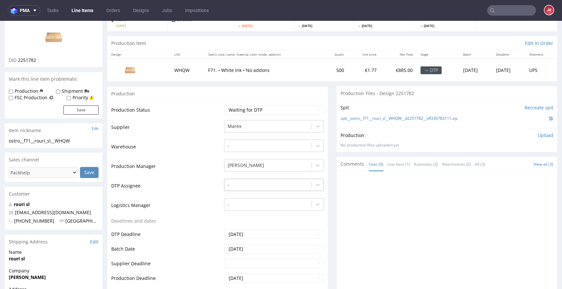
scroll to position [51, 0]
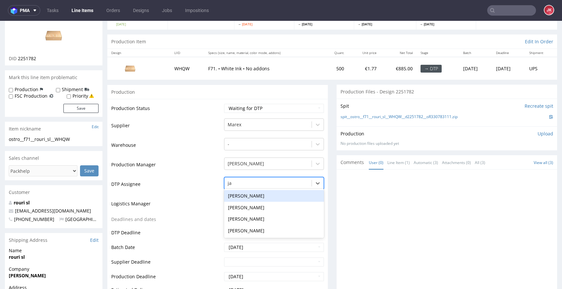
type input "jan"
click at [261, 194] on div "[PERSON_NAME]" at bounding box center [274, 196] width 100 height 12
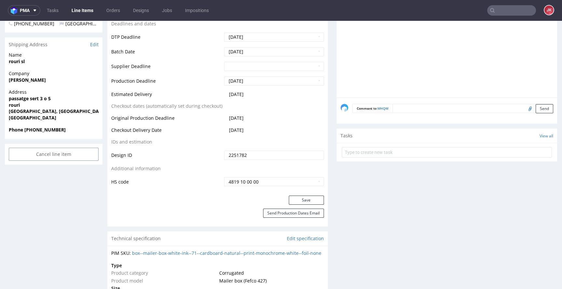
scroll to position [248, 0]
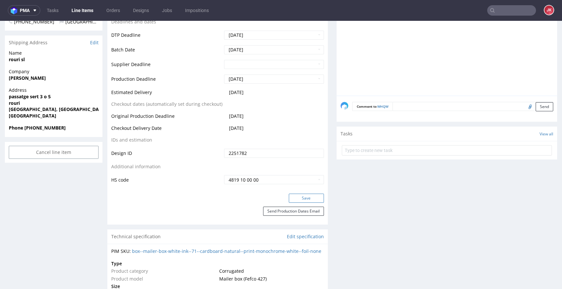
click at [289, 194] on button "Save" at bounding box center [306, 197] width 35 height 9
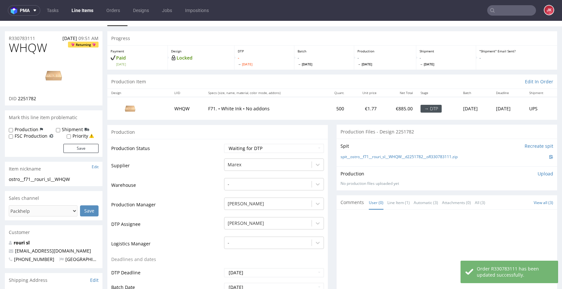
scroll to position [0, 0]
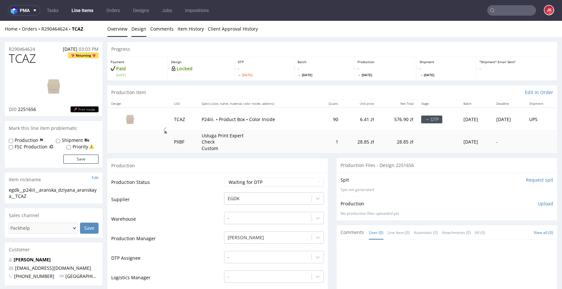
click at [139, 28] on link "Design" at bounding box center [138, 29] width 15 height 16
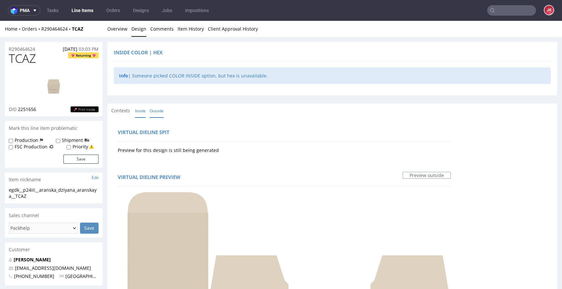
click at [141, 110] on link "Inside" at bounding box center [140, 111] width 11 height 14
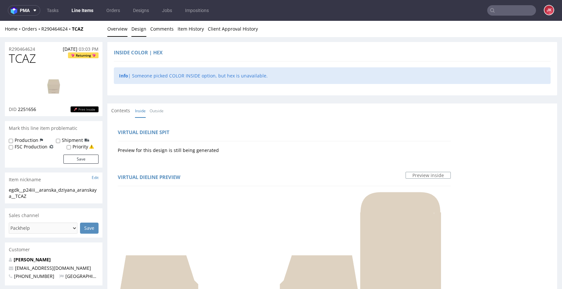
click at [118, 29] on link "Overview" at bounding box center [117, 29] width 20 height 16
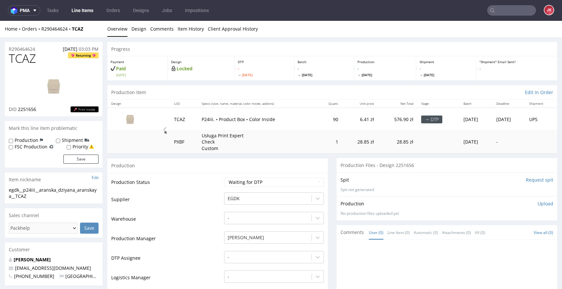
click at [39, 77] on img at bounding box center [54, 86] width 52 height 29
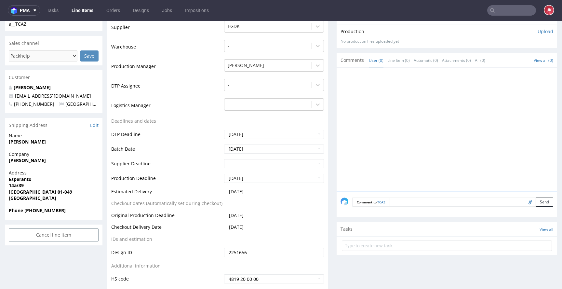
scroll to position [164, 0]
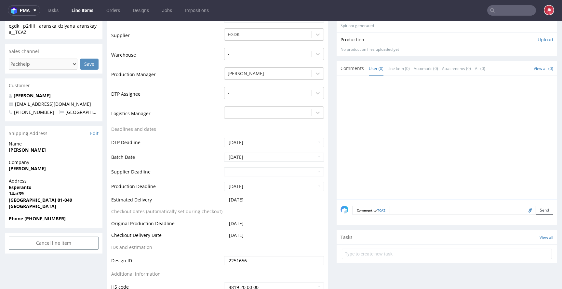
click at [49, 92] on p "[PERSON_NAME]" at bounding box center [54, 95] width 90 height 7
click at [44, 94] on link "Dziyana Aranskaya" at bounding box center [32, 95] width 37 height 6
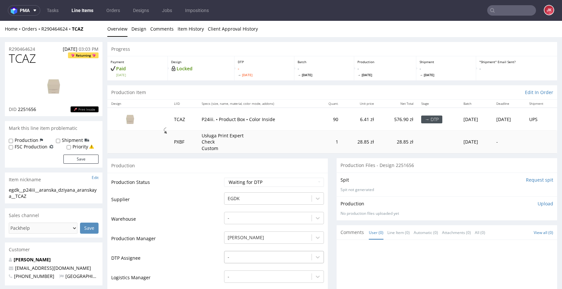
click at [244, 256] on div "-" at bounding box center [274, 255] width 100 height 9
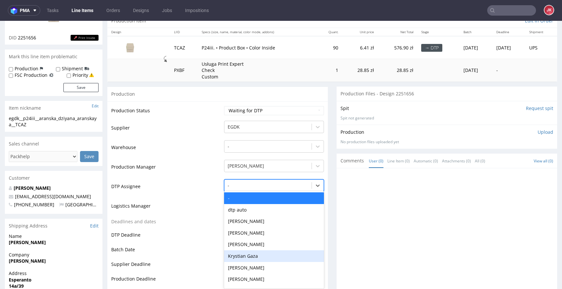
scroll to position [74, 0]
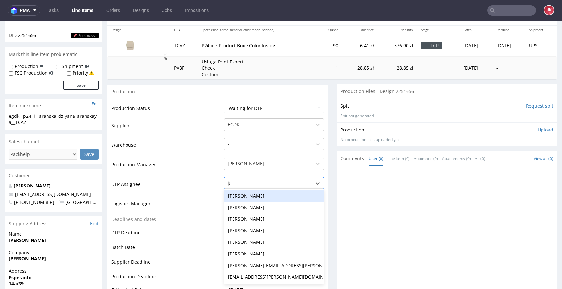
type input "jan"
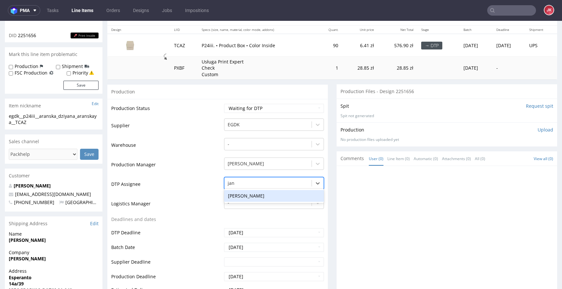
click at [267, 193] on div "Jan Kocik" at bounding box center [274, 196] width 100 height 12
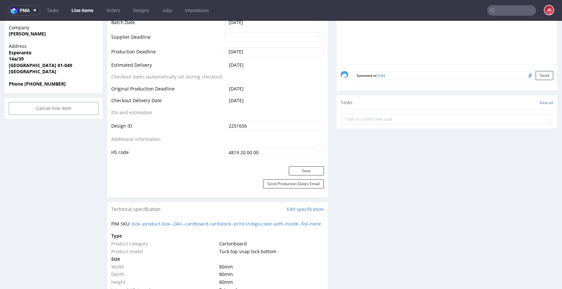
scroll to position [317, 0]
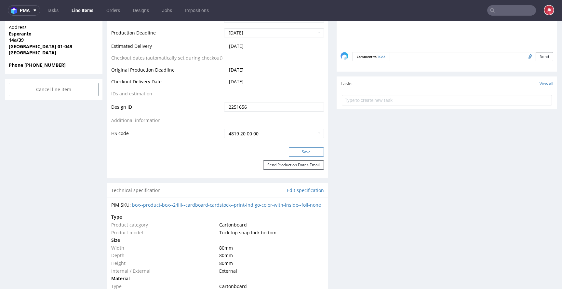
click at [295, 147] on button "Save" at bounding box center [306, 151] width 35 height 9
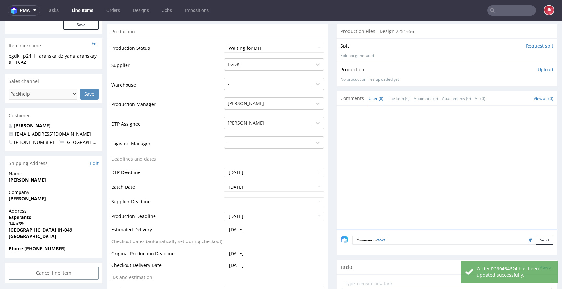
scroll to position [0, 0]
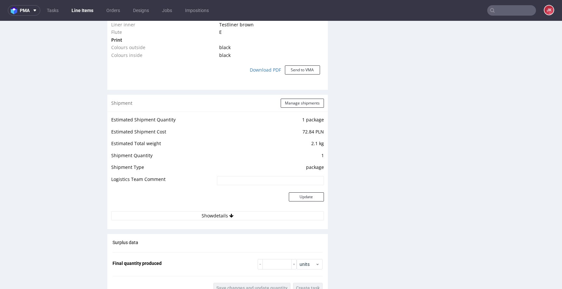
scroll to position [751, 0]
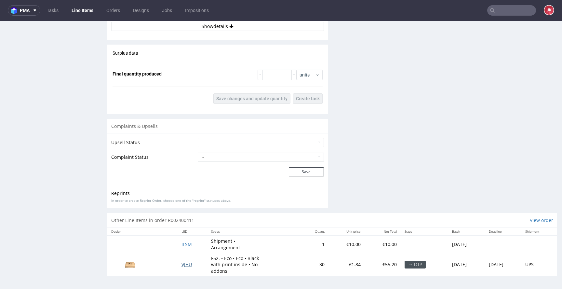
click at [181, 262] on span "VJHU" at bounding box center [186, 264] width 10 height 6
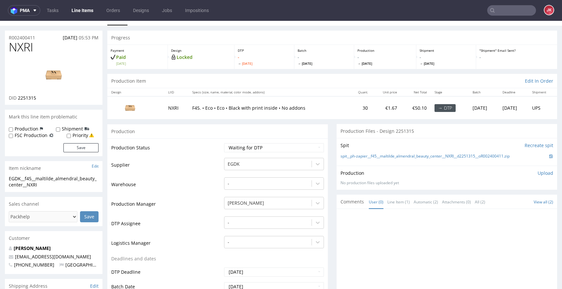
scroll to position [0, 0]
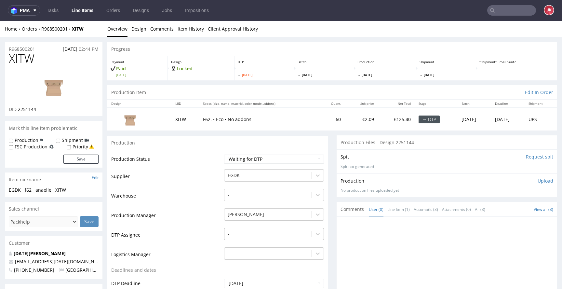
click at [257, 232] on div "-" at bounding box center [274, 232] width 100 height 9
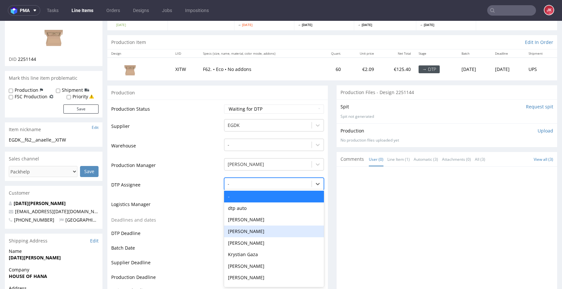
scroll to position [51, 0]
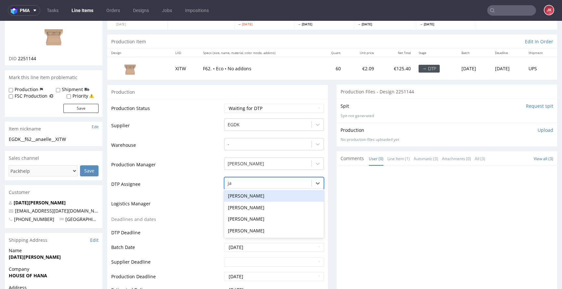
type input "jan"
click at [257, 197] on div "[PERSON_NAME]" at bounding box center [274, 196] width 100 height 12
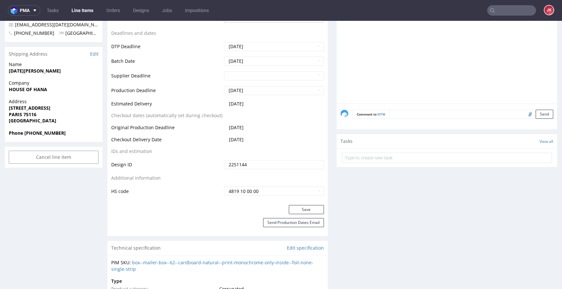
scroll to position [280, 0]
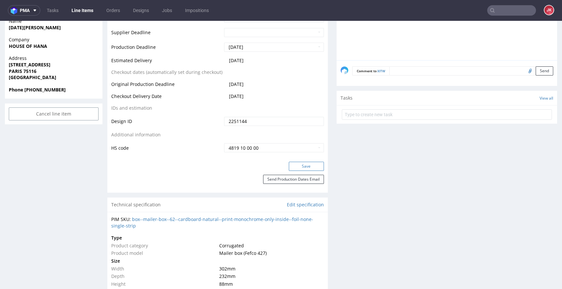
click at [294, 165] on button "Save" at bounding box center [306, 166] width 35 height 9
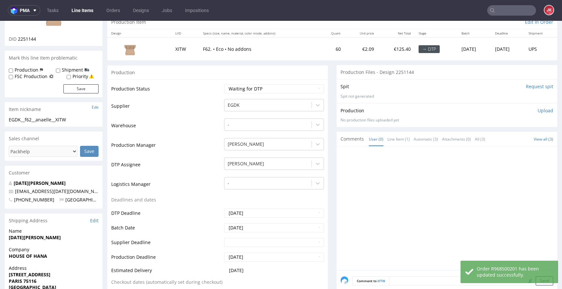
scroll to position [0, 0]
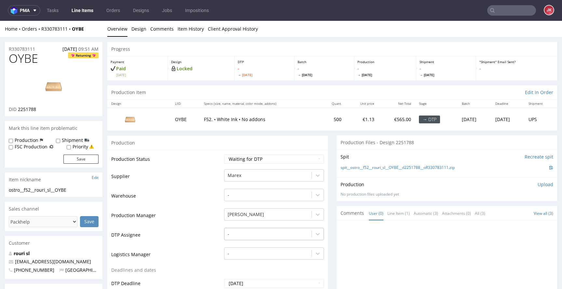
click at [240, 232] on div "-" at bounding box center [274, 232] width 100 height 9
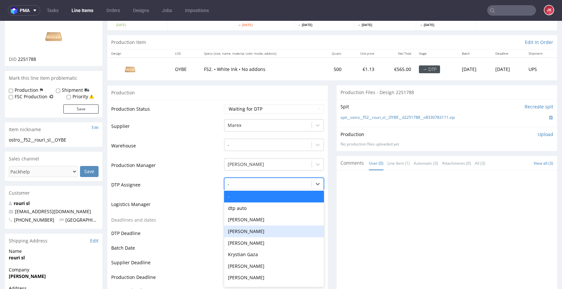
scroll to position [51, 0]
type input "jan"
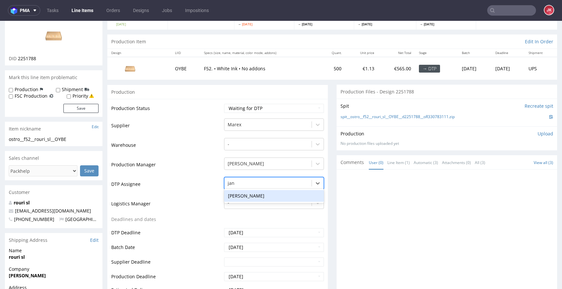
click at [255, 195] on div "[PERSON_NAME]" at bounding box center [274, 196] width 100 height 12
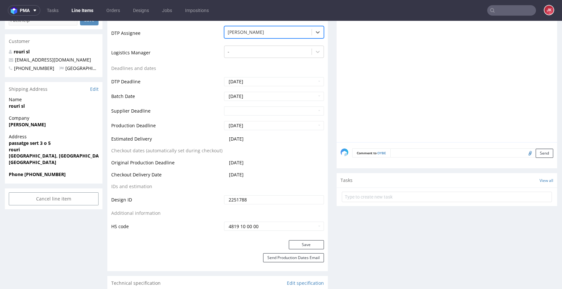
scroll to position [218, 0]
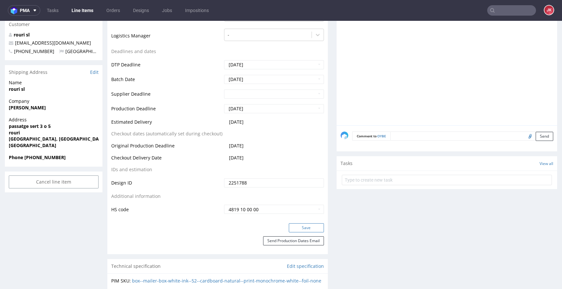
click at [295, 225] on button "Save" at bounding box center [306, 227] width 35 height 9
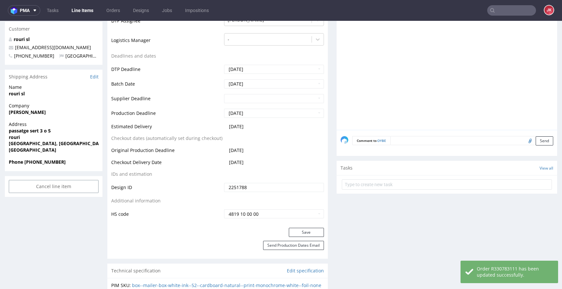
scroll to position [0, 0]
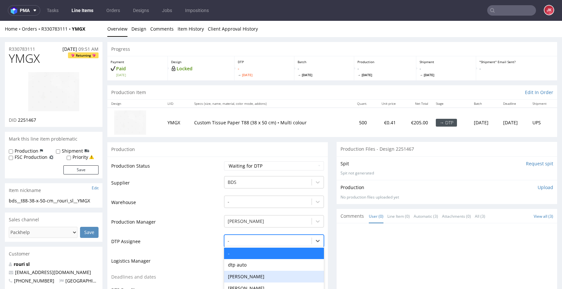
scroll to position [57, 0]
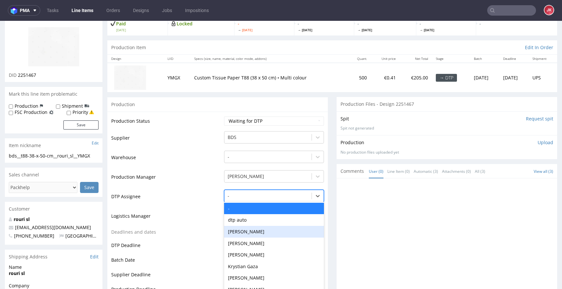
click at [250, 199] on div "[PERSON_NAME], 3 of 31. 31 results available. Use Up and Down to choose options…" at bounding box center [274, 194] width 100 height 9
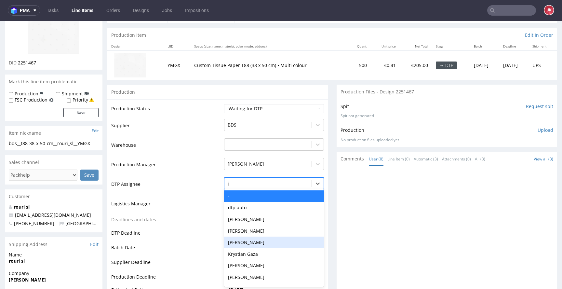
type input "jan"
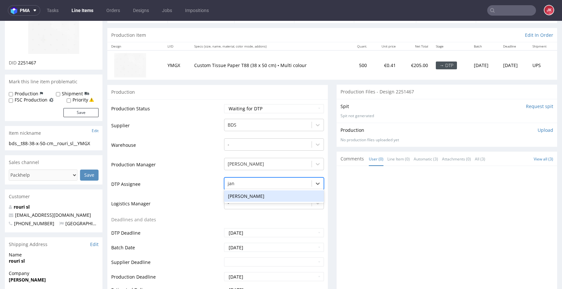
click at [262, 193] on div "[PERSON_NAME]" at bounding box center [274, 196] width 100 height 12
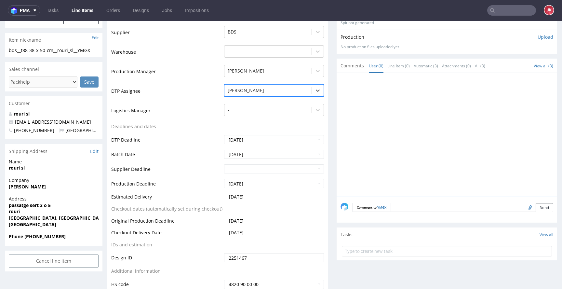
scroll to position [230, 0]
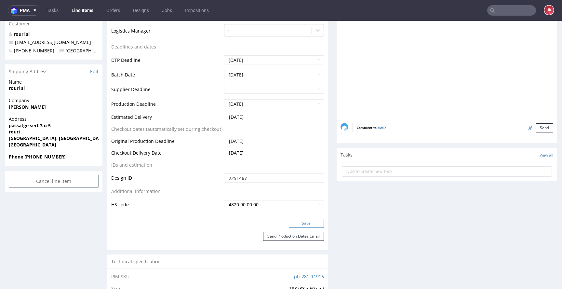
click at [295, 221] on button "Save" at bounding box center [306, 222] width 35 height 9
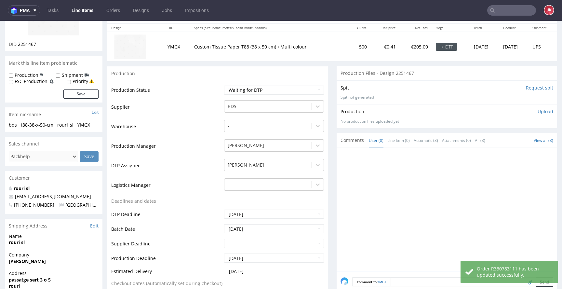
scroll to position [0, 0]
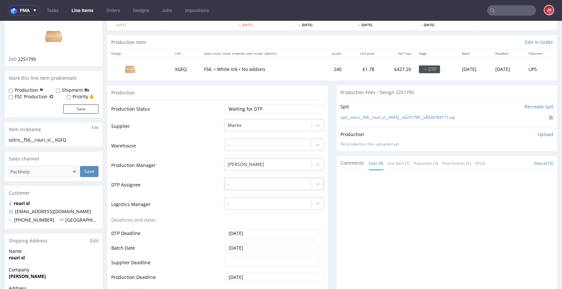
click at [244, 187] on div "-" at bounding box center [274, 181] width 100 height 9
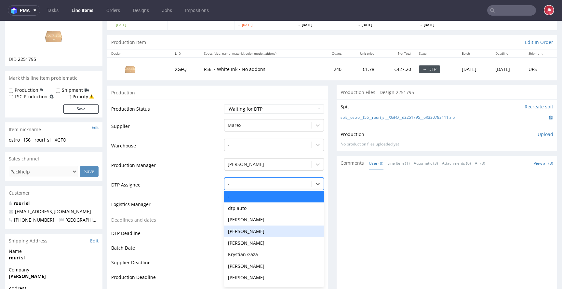
scroll to position [51, 0]
type input "jan"
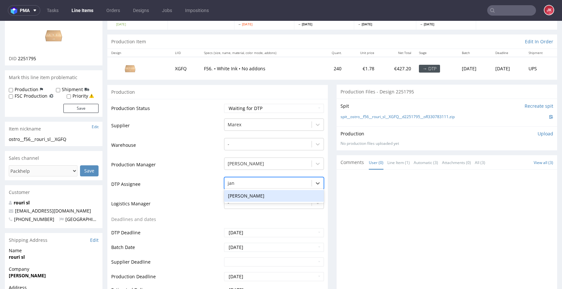
click at [261, 192] on div "Jan Kocik" at bounding box center [274, 196] width 100 height 12
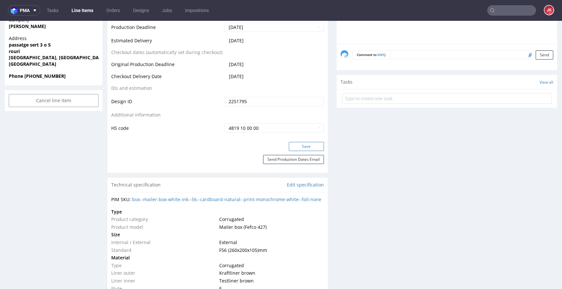
scroll to position [304, 0]
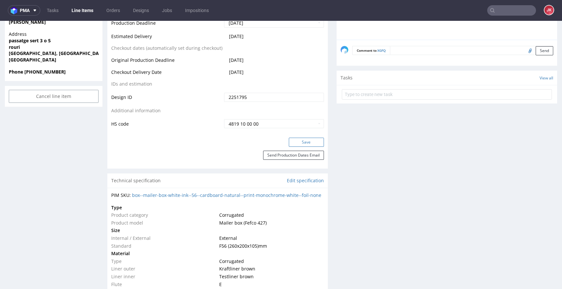
click at [293, 144] on button "Save" at bounding box center [306, 141] width 35 height 9
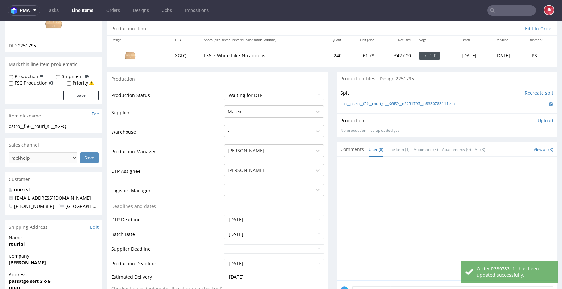
scroll to position [0, 0]
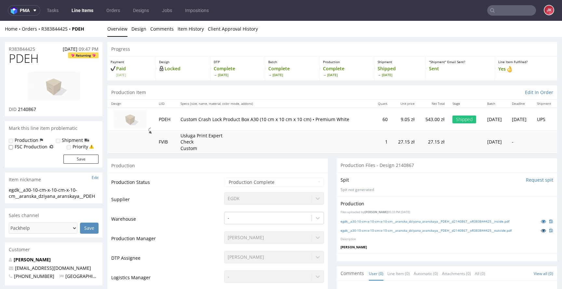
click at [541, 232] on icon at bounding box center [543, 230] width 5 height 5
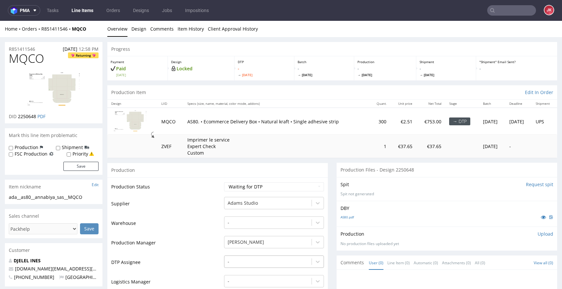
click at [258, 260] on div "-" at bounding box center [274, 259] width 100 height 9
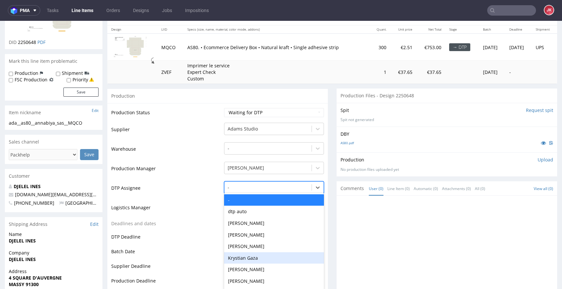
scroll to position [78, 0]
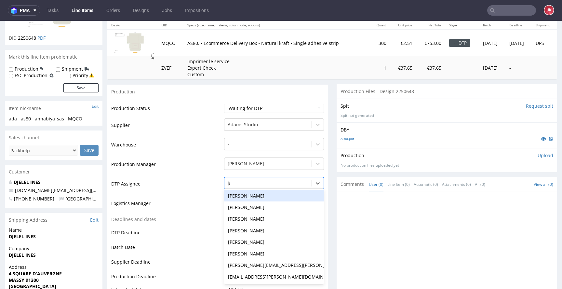
type input "jan"
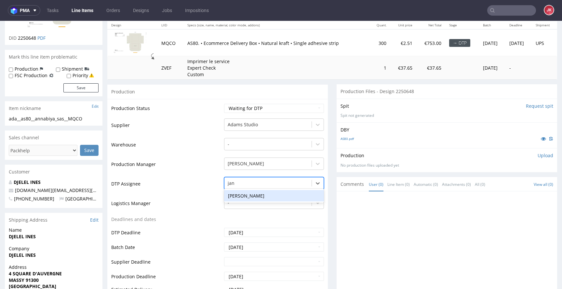
click at [266, 196] on div "[PERSON_NAME]" at bounding box center [274, 196] width 100 height 12
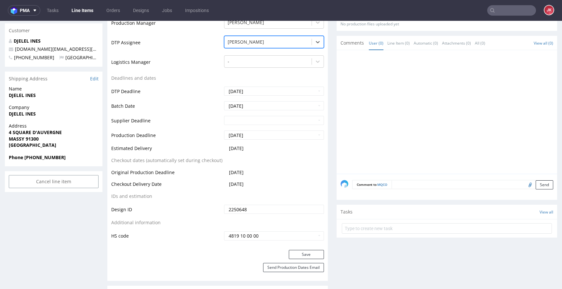
scroll to position [274, 0]
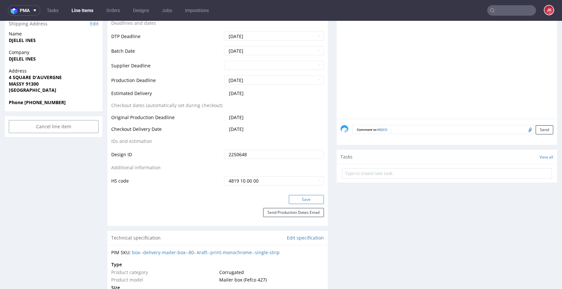
click at [299, 201] on button "Save" at bounding box center [306, 199] width 35 height 9
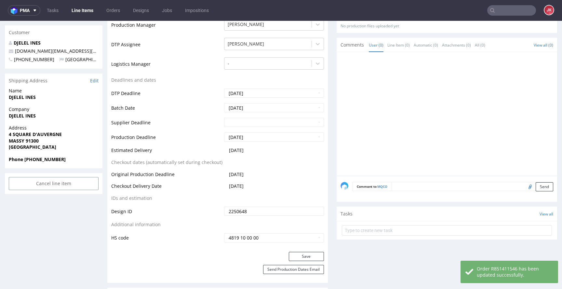
scroll to position [0, 0]
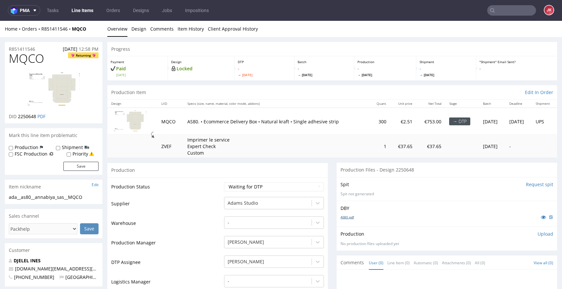
click at [342, 217] on link "AS80.pdf" at bounding box center [346, 217] width 13 height 5
click at [252, 189] on select "Waiting for Artwork Waiting for Diecut Waiting for Mockup Waiting for DTP Waiti…" at bounding box center [274, 186] width 100 height 9
click at [224, 182] on select "Waiting for Artwork Waiting for Diecut Waiting for Mockup Waiting for DTP Waiti…" at bounding box center [274, 186] width 100 height 9
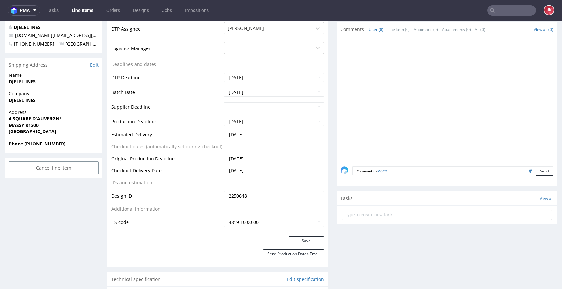
scroll to position [317, 0]
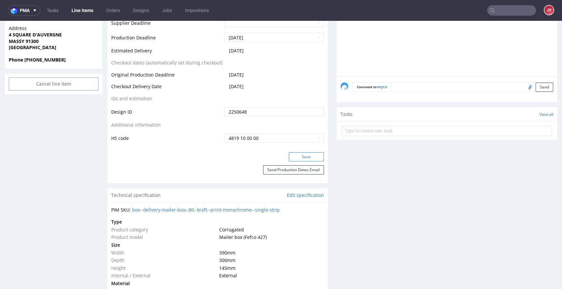
click at [302, 158] on button "Save" at bounding box center [306, 156] width 35 height 9
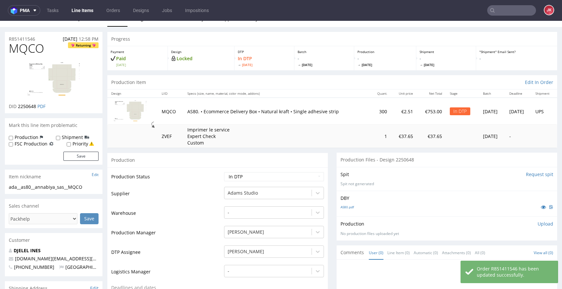
scroll to position [0, 0]
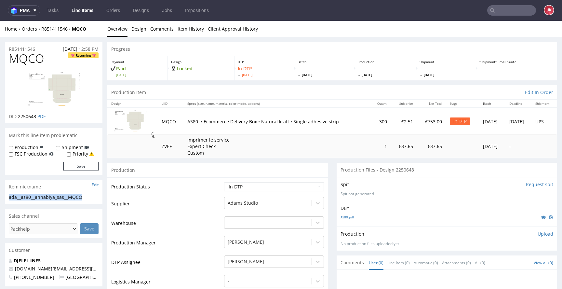
drag, startPoint x: 87, startPoint y: 196, endPoint x: 0, endPoint y: 196, distance: 87.1
copy div "ada__as80__annabiya_sas__MQCO"
drag, startPoint x: 7, startPoint y: 49, endPoint x: 0, endPoint y: 50, distance: 7.3
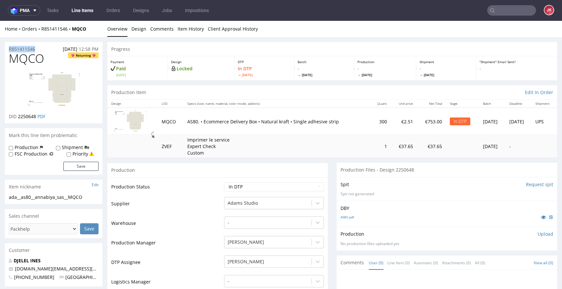
copy p "R851411546"
drag, startPoint x: 18, startPoint y: 117, endPoint x: 37, endPoint y: 118, distance: 18.5
click at [36, 118] on span "2250648" at bounding box center [27, 116] width 18 height 6
copy span "2250648"
click at [251, 187] on select "Waiting for Artwork Waiting for Diecut Waiting for Mockup Waiting for DTP Waiti…" at bounding box center [274, 186] width 100 height 9
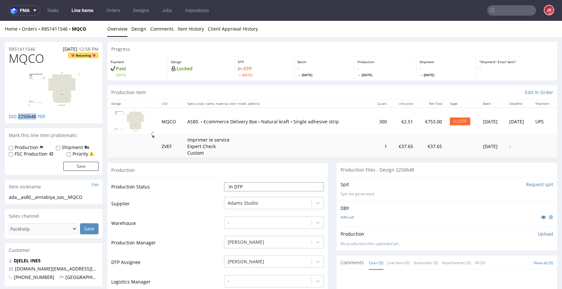
select select "dtp_ca_needed"
click at [224, 182] on select "Waiting for Artwork Waiting for Diecut Waiting for Mockup Waiting for DTP Waiti…" at bounding box center [274, 186] width 100 height 9
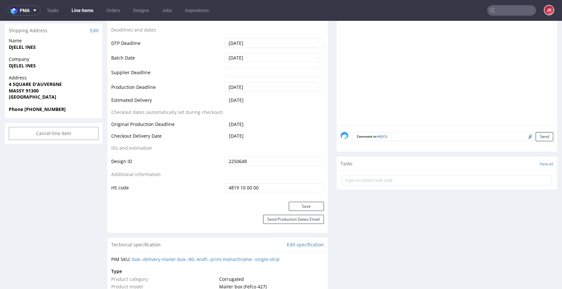
scroll to position [269, 0]
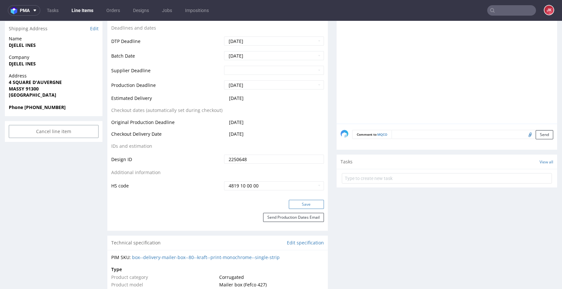
click at [301, 202] on button "Save" at bounding box center [306, 204] width 35 height 9
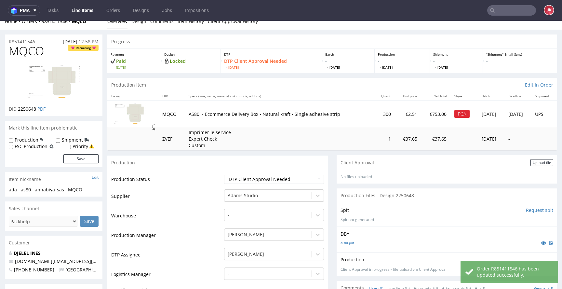
scroll to position [0, 0]
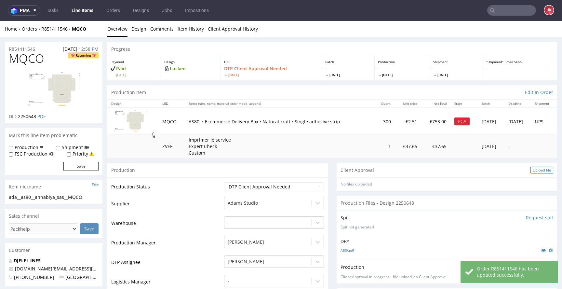
click at [532, 171] on div "Upload file" at bounding box center [541, 169] width 23 height 7
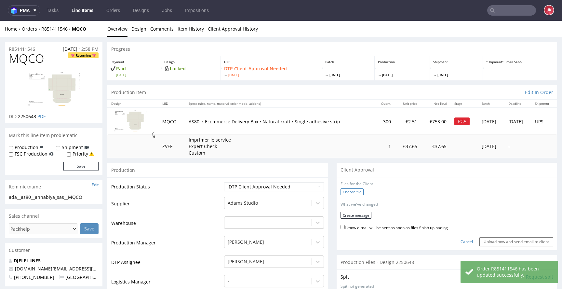
click at [342, 190] on label "Choose file" at bounding box center [351, 191] width 23 height 7
click at [0, 21] on input "Choose file" at bounding box center [0, 21] width 0 height 0
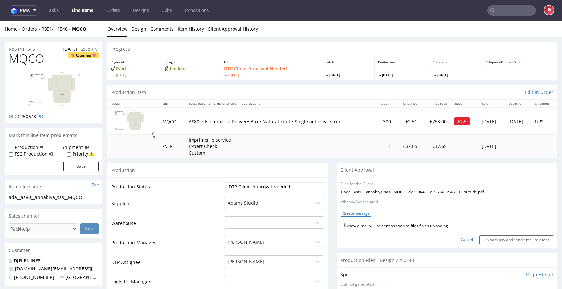
click at [357, 214] on button "Create message" at bounding box center [355, 213] width 31 height 7
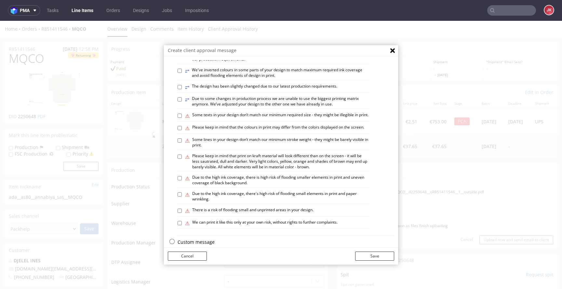
scroll to position [380, 0]
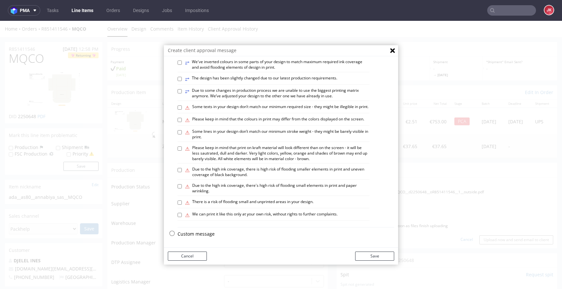
click at [192, 234] on p "Custom message" at bounding box center [285, 233] width 216 height 7
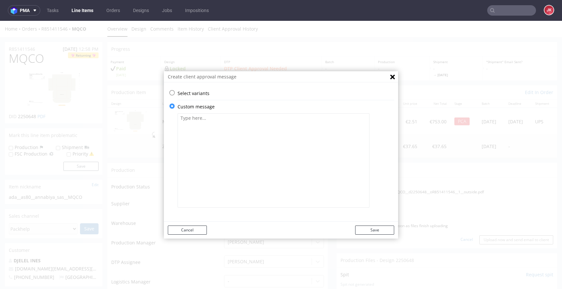
click at [232, 199] on textarea at bounding box center [273, 160] width 192 height 94
paste textarea "Le design a été converti au format vectoriel haute qualité pour garantir une qu…"
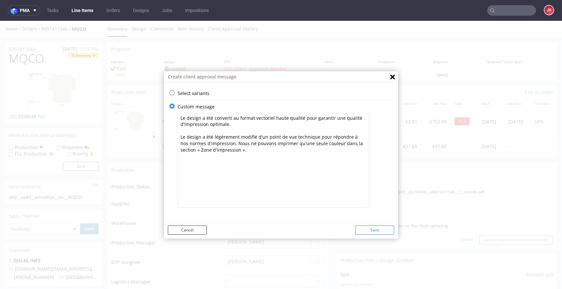
type textarea "Le design a été converti au format vectoriel haute qualité pour garantir une qu…"
click at [367, 228] on button "Save" at bounding box center [374, 229] width 39 height 9
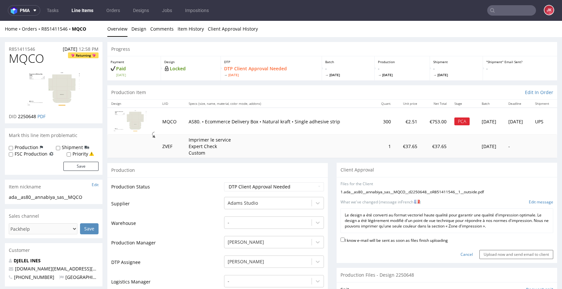
click at [386, 240] on label "I know e-mail will be sent as soon as files finish uploading" at bounding box center [393, 239] width 107 height 7
click at [345, 240] on input "I know e-mail will be sent as soon as files finish uploading" at bounding box center [342, 239] width 4 height 4
checkbox input "true"
click at [499, 258] on input "Upload now and send email to client" at bounding box center [516, 254] width 74 height 9
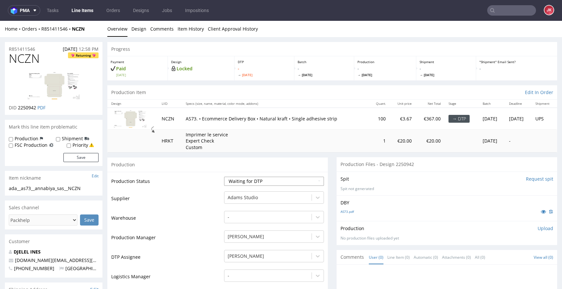
click at [256, 180] on select "Waiting for Artwork Waiting for Diecut Waiting for Mockup Waiting for DTP Waiti…" at bounding box center [274, 181] width 100 height 9
click at [224, 177] on select "Waiting for Artwork Waiting for Diecut Waiting for Mockup Waiting for DTP Waiti…" at bounding box center [274, 181] width 100 height 9
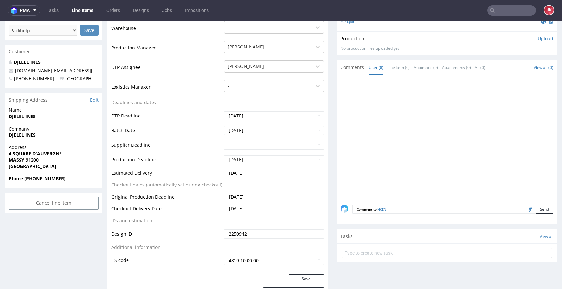
scroll to position [265, 0]
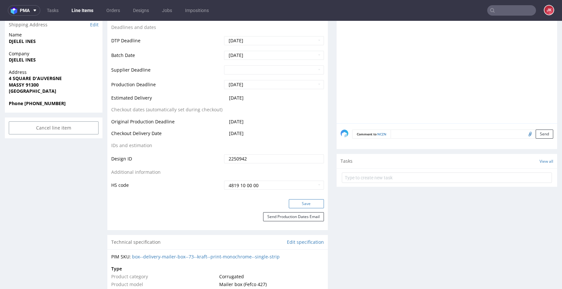
click at [294, 199] on button "Save" at bounding box center [306, 203] width 35 height 9
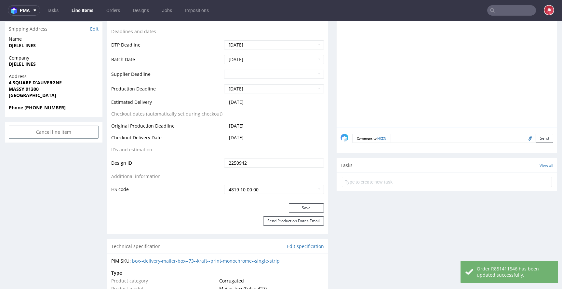
scroll to position [46, 0]
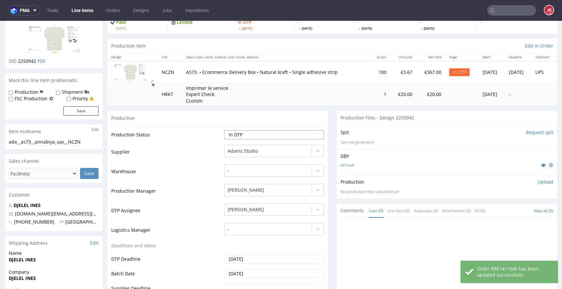
click at [253, 135] on select "Waiting for Artwork Waiting for Diecut Waiting for Mockup Waiting for DTP Waiti…" at bounding box center [274, 134] width 100 height 9
click at [224, 130] on select "Waiting for Artwork Waiting for Diecut Waiting for Mockup Waiting for DTP Waiti…" at bounding box center [274, 134] width 100 height 9
click at [268, 136] on select "Waiting for Artwork Waiting for Diecut Waiting for Mockup Waiting for DTP Waiti…" at bounding box center [274, 134] width 100 height 9
select select "dtp_ca_needed"
click at [224, 130] on select "Waiting for Artwork Waiting for Diecut Waiting for Mockup Waiting for DTP Waiti…" at bounding box center [274, 134] width 100 height 9
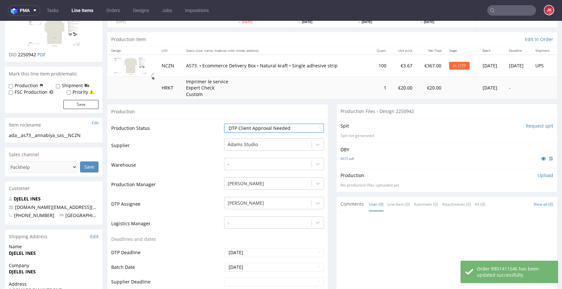
scroll to position [311, 0]
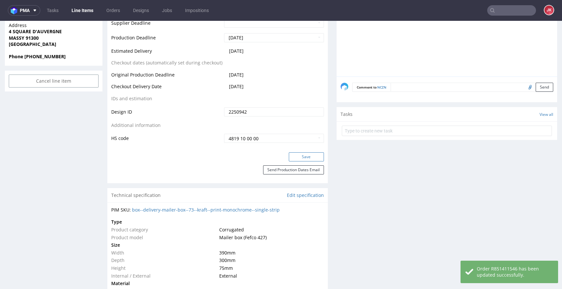
click at [313, 159] on button "Save" at bounding box center [306, 156] width 35 height 9
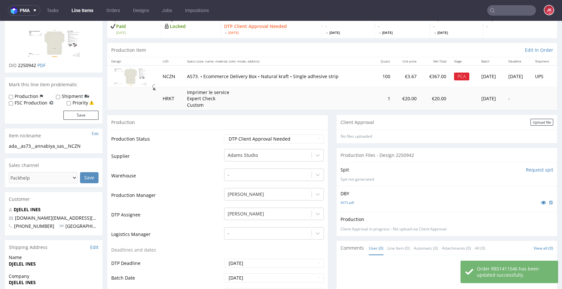
scroll to position [21, 0]
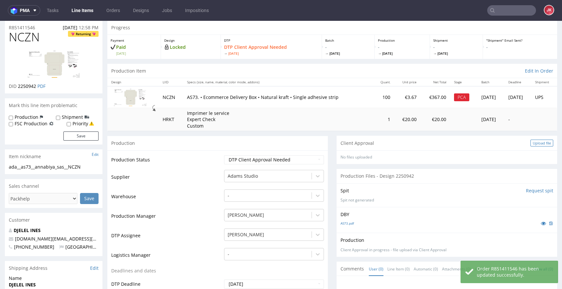
click at [541, 143] on div "Upload file" at bounding box center [541, 142] width 23 height 7
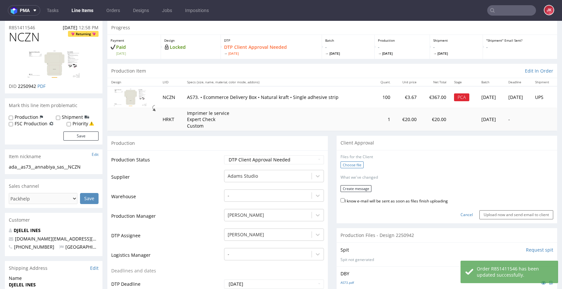
click at [349, 162] on label "Choose file" at bounding box center [351, 164] width 23 height 7
click at [0, 21] on input "Choose file" at bounding box center [0, 21] width 0 height 0
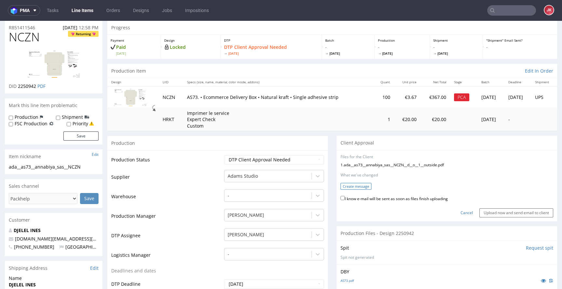
click at [346, 186] on button "Create message" at bounding box center [355, 186] width 31 height 7
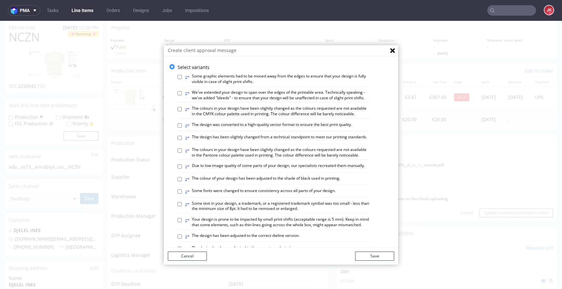
click at [224, 129] on label "⥂ The design was converted to a high-quality vector format to ensure the best p…" at bounding box center [268, 125] width 167 height 7
click at [182, 127] on input "⥂ The design was converted to a high-quality vector format to ensure the best p…" at bounding box center [179, 125] width 4 height 4
checkbox input "true"
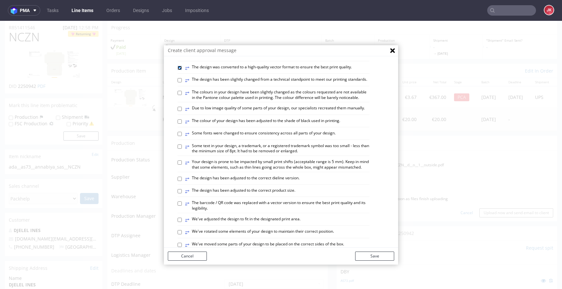
scroll to position [59, 0]
click at [255, 99] on label "⥂ The colours in your design have been slightly changed as the colours requeste…" at bounding box center [277, 93] width 184 height 11
click at [182, 94] on input "⥂ The colours in your design have been slightly changed as the colours requeste…" at bounding box center [179, 92] width 4 height 4
checkbox input "true"
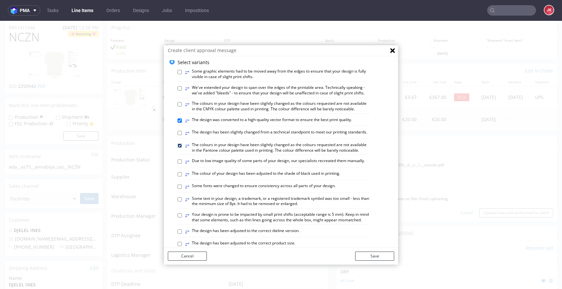
scroll to position [4, 0]
click at [211, 137] on label "⥂ The design has been slightly changed from a technical standpoint to meet our …" at bounding box center [276, 133] width 182 height 7
click at [182, 136] on input "⥂ The design has been slightly changed from a technical standpoint to meet our …" at bounding box center [179, 133] width 4 height 4
checkbox input "true"
click at [363, 253] on button "Save" at bounding box center [374, 255] width 39 height 9
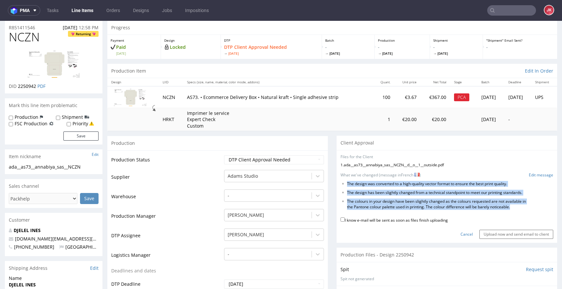
drag, startPoint x: 343, startPoint y: 184, endPoint x: 520, endPoint y: 208, distance: 179.4
click at [520, 208] on ul "The design was converted to a high-quality vector format to ensure the best pri…" at bounding box center [446, 195] width 213 height 28
copy ul "The design was converted to a high-quality vector format to ensure the best pri…"
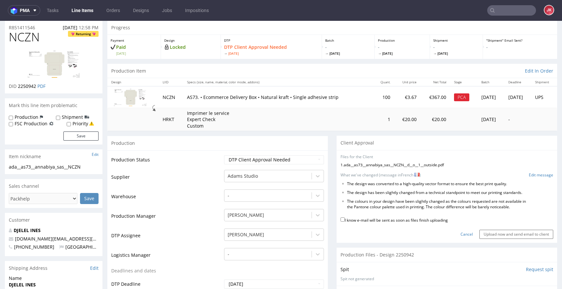
click at [460, 233] on link "Cancel" at bounding box center [466, 234] width 12 height 6
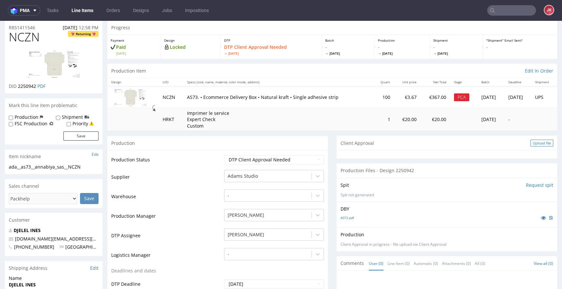
click at [530, 144] on div "Upload file" at bounding box center [541, 142] width 23 height 7
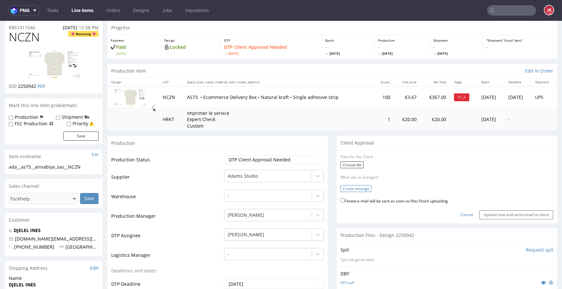
click at [356, 188] on button "Create message" at bounding box center [355, 188] width 31 height 7
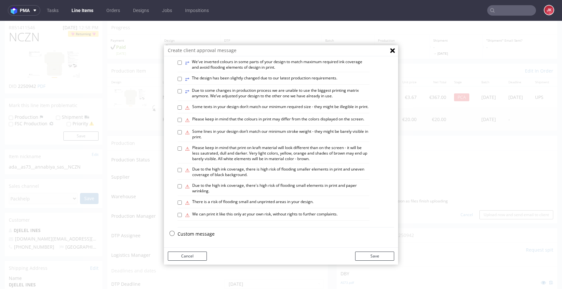
scroll to position [380, 0]
click at [202, 233] on p "Custom message" at bounding box center [285, 233] width 216 height 7
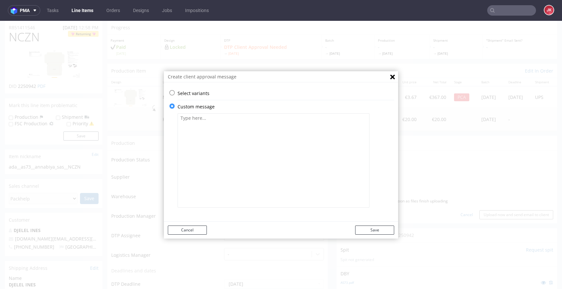
scroll to position [0, 0]
click at [231, 189] on textarea at bounding box center [273, 160] width 192 height 94
paste textarea "Le design a été converti au format vectoriel haute qualité pour garantir une qu…"
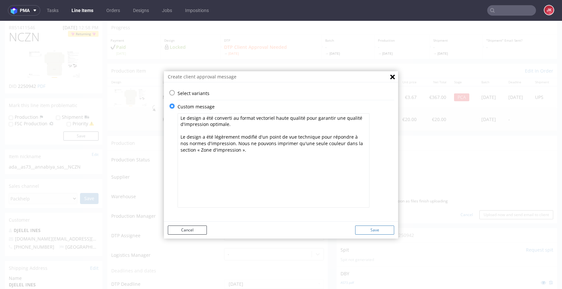
type textarea "Le design a été converti au format vectoriel haute qualité pour garantir une qu…"
click at [373, 230] on button "Save" at bounding box center [374, 229] width 39 height 9
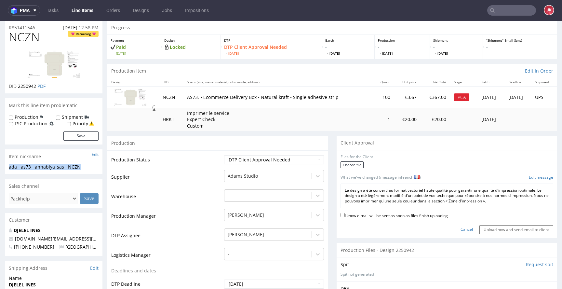
drag, startPoint x: 79, startPoint y: 165, endPoint x: 0, endPoint y: 165, distance: 78.7
copy div "ada__as73__annabiya_sas__NCZN"
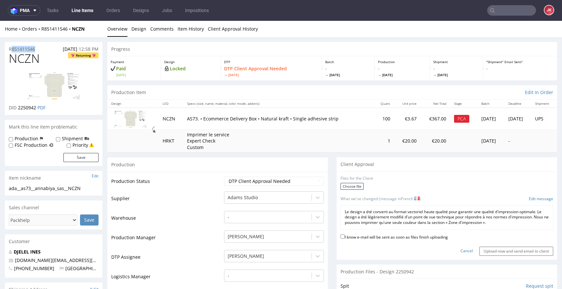
drag, startPoint x: 40, startPoint y: 49, endPoint x: 4, endPoint y: 49, distance: 35.8
click at [7, 49] on div "R851411546 20.08.2025 12:58 PM" at bounding box center [54, 47] width 98 height 10
copy p "R851411546"
drag, startPoint x: 18, startPoint y: 109, endPoint x: 37, endPoint y: 110, distance: 19.2
click at [37, 110] on p "DID 2250942 PDF" at bounding box center [27, 107] width 37 height 7
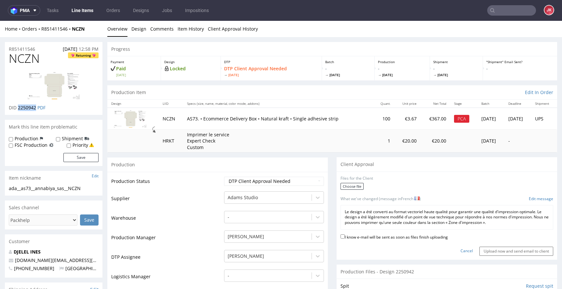
copy span "2250942"
click at [351, 188] on label "Choose file" at bounding box center [351, 186] width 23 height 7
click at [0, 21] on input "Choose file" at bounding box center [0, 21] width 0 height 0
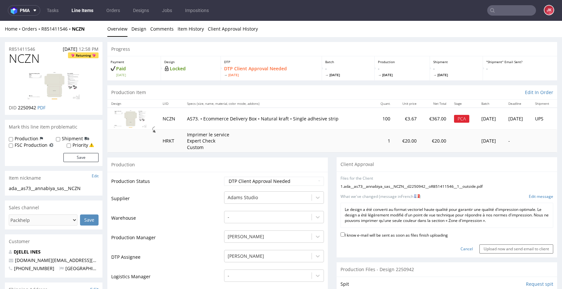
click at [399, 236] on label "I know e-mail will be sent as soon as files finish uploading" at bounding box center [393, 234] width 107 height 7
click at [345, 236] on input "I know e-mail will be sent as soon as files finish uploading" at bounding box center [342, 234] width 4 height 4
checkbox input "true"
click at [506, 248] on input "Upload now and send email to client" at bounding box center [516, 248] width 74 height 9
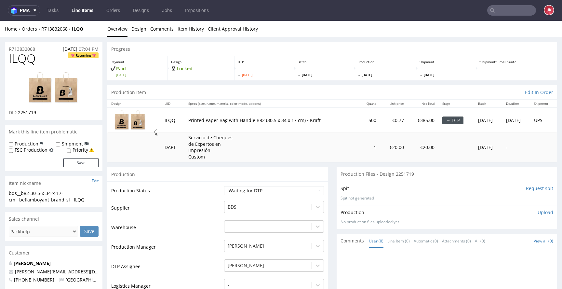
click at [214, 214] on td "Supplier" at bounding box center [166, 210] width 111 height 20
